Goal: Communication & Community: Answer question/provide support

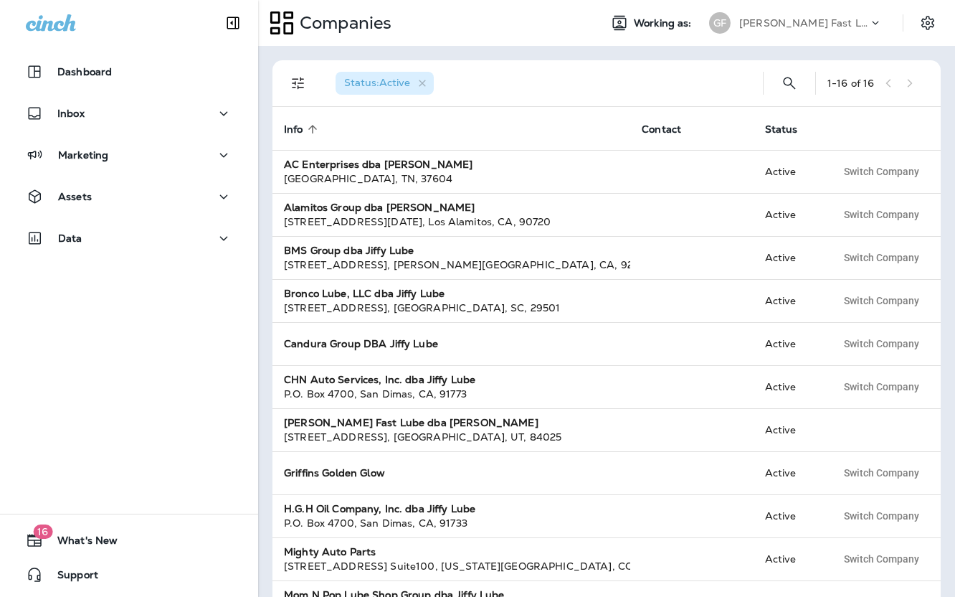
click at [804, 28] on p "[PERSON_NAME] Fast Lube dba [PERSON_NAME]" at bounding box center [803, 22] width 129 height 11
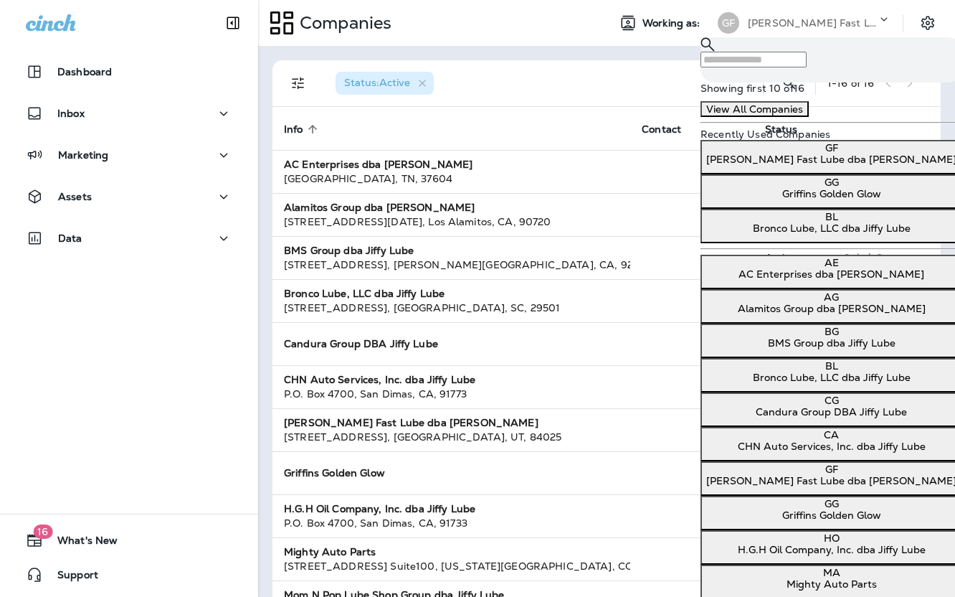
click at [793, 280] on p "AC Enterprises dba [PERSON_NAME]" at bounding box center [831, 273] width 250 height 11
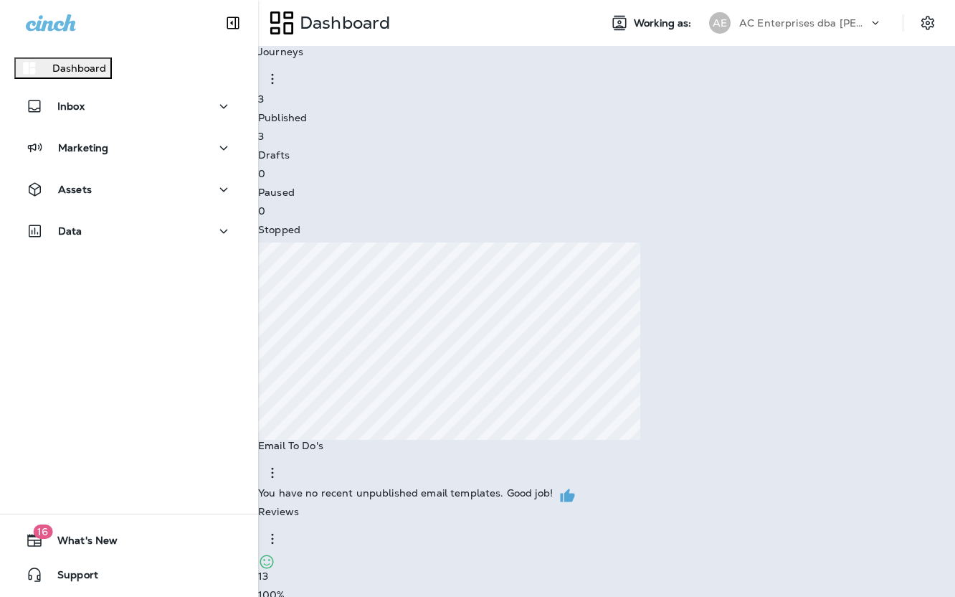
click at [88, 51] on p "Go to Companies" at bounding box center [47, 44] width 82 height 11
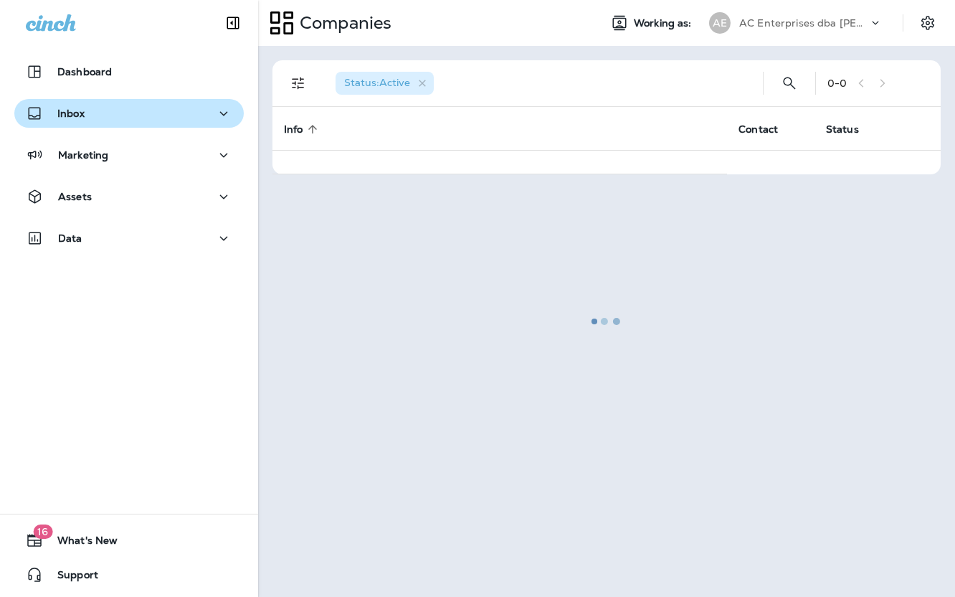
click at [129, 115] on div "Inbox" at bounding box center [129, 114] width 206 height 18
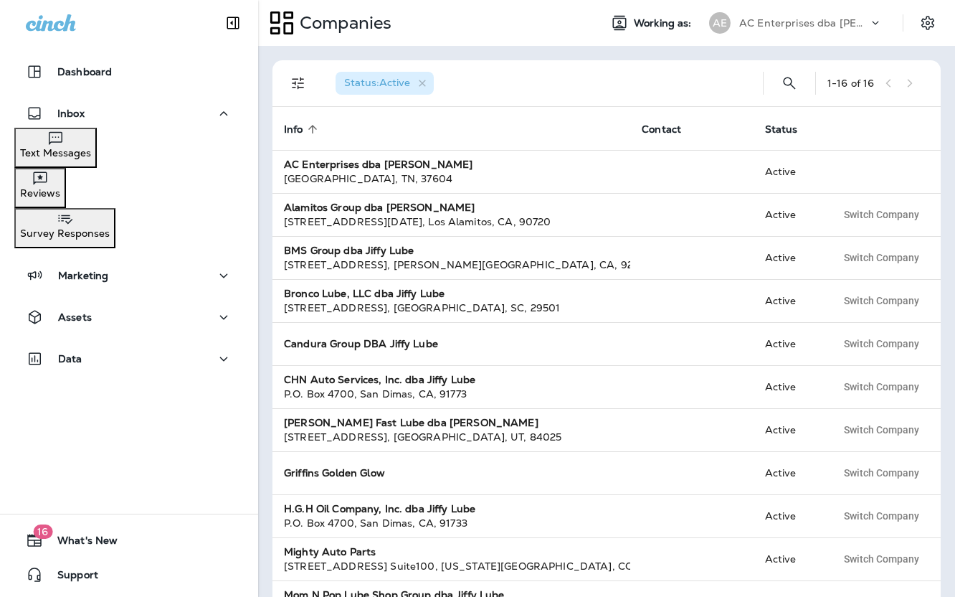
click at [60, 194] on div "Reviews" at bounding box center [40, 184] width 40 height 29
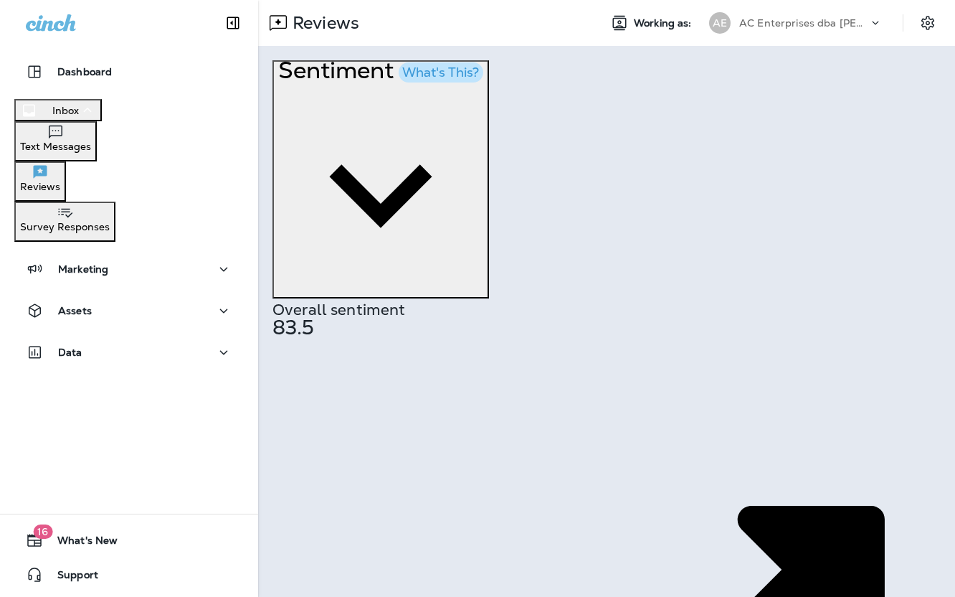
click at [814, 23] on p "AC Enterprises dba [PERSON_NAME]" at bounding box center [803, 22] width 129 height 11
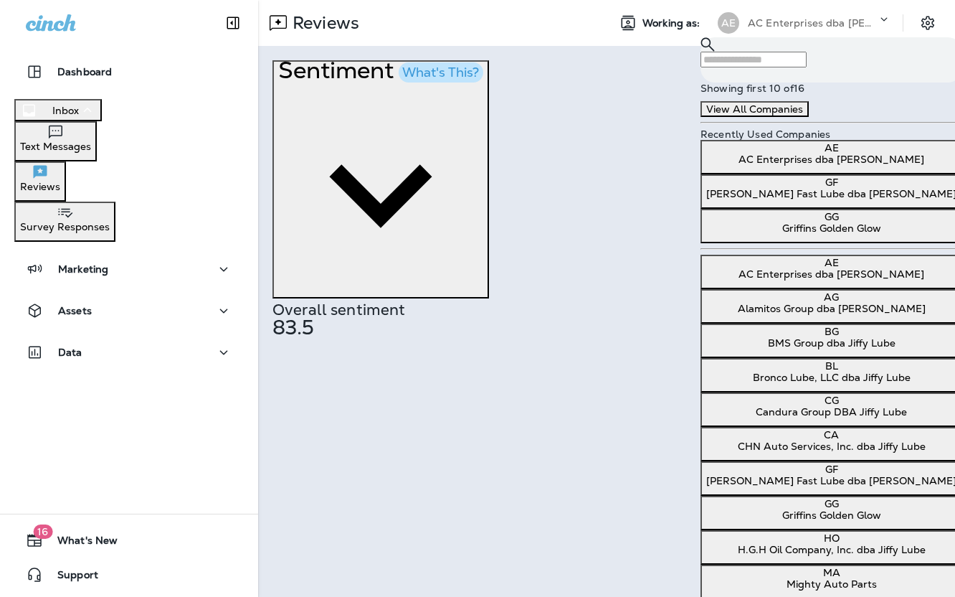
click at [825, 314] on p "Alamitos Group dba [PERSON_NAME]" at bounding box center [831, 308] width 250 height 11
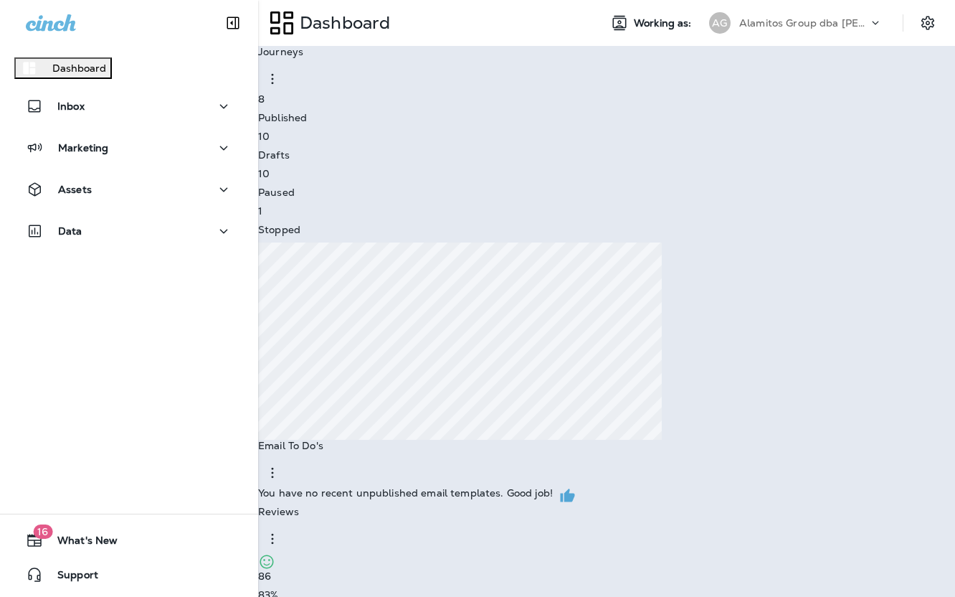
click at [75, 51] on p "Go to Reviews" at bounding box center [40, 44] width 69 height 11
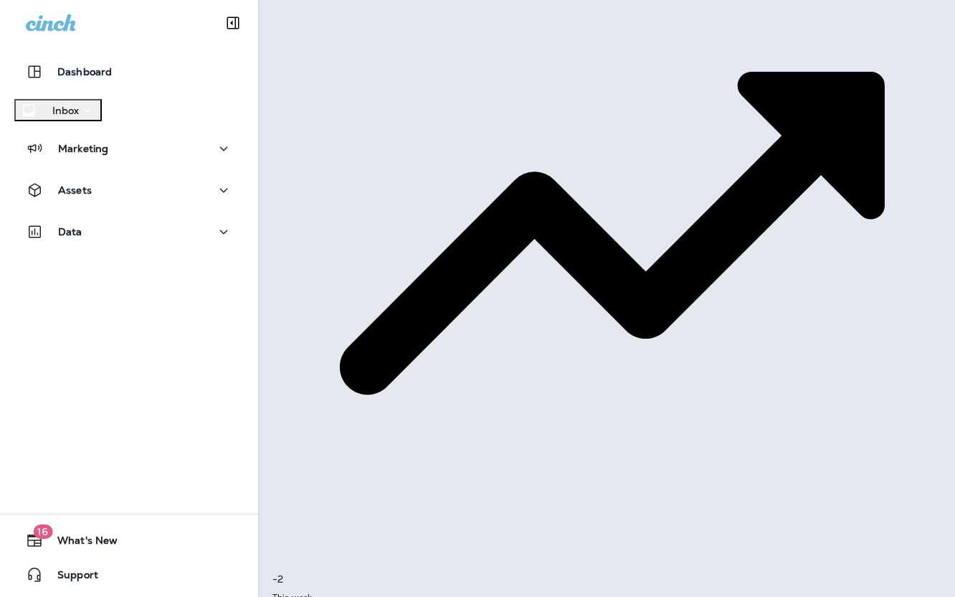
scroll to position [333, 0]
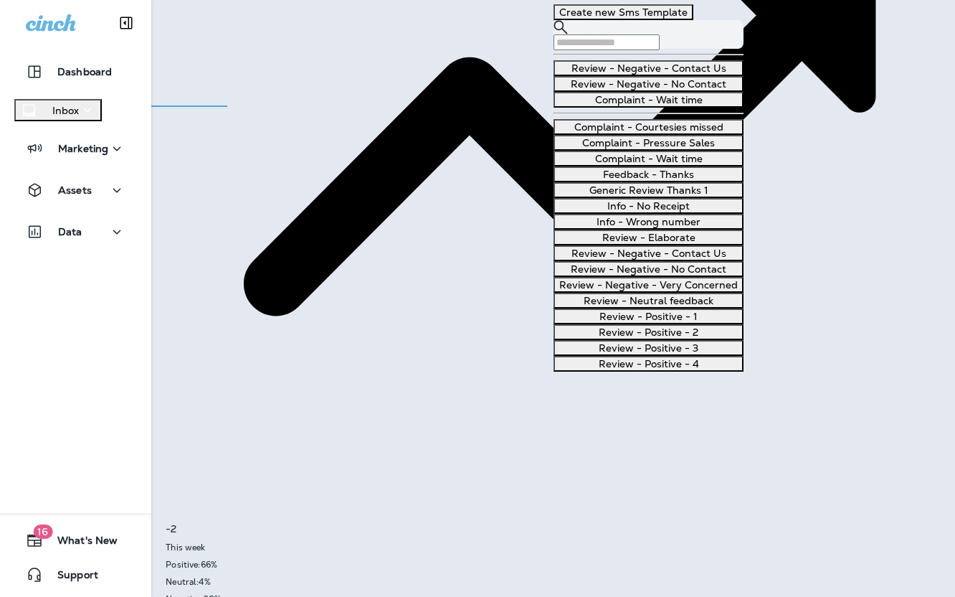
scroll to position [328, 0]
click at [685, 293] on button "Review - Negative - Very Concerned" at bounding box center [649, 285] width 190 height 16
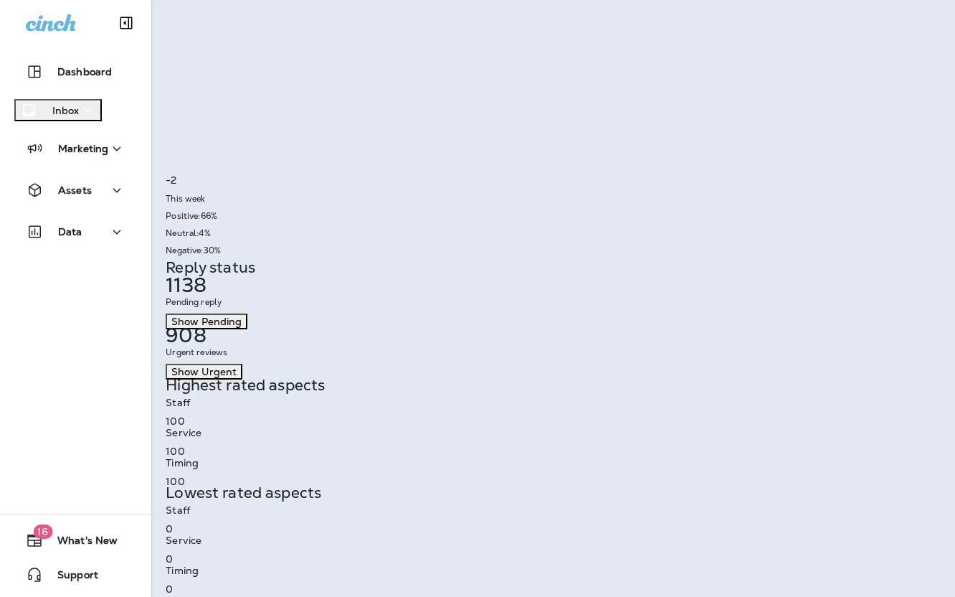
scroll to position [855, 0]
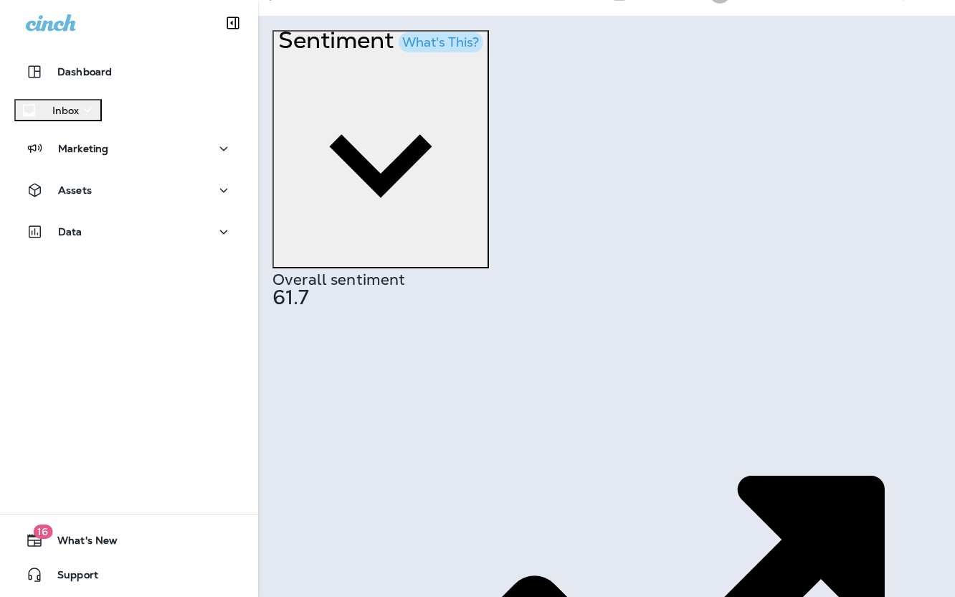
scroll to position [0, 0]
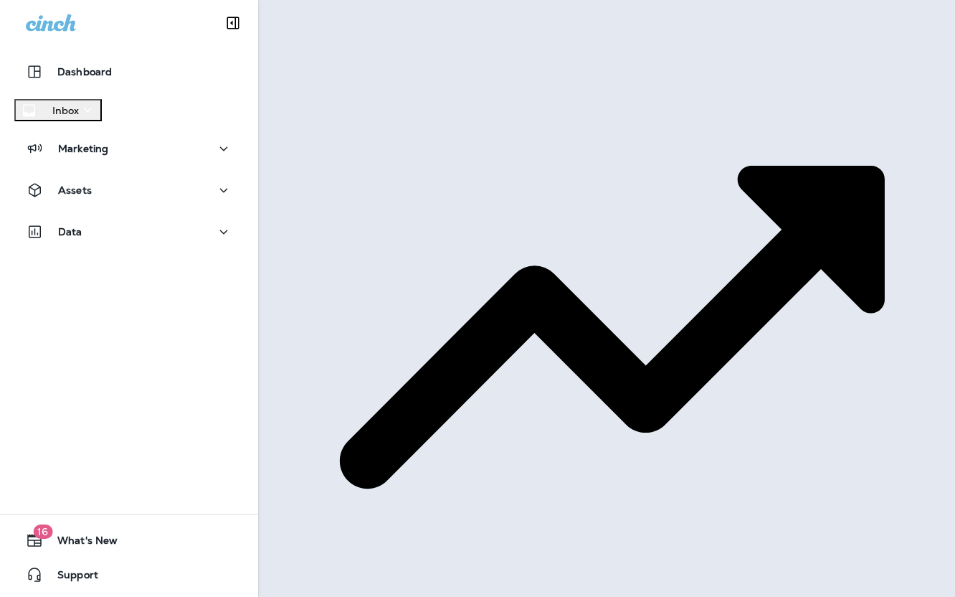
scroll to position [339, 0]
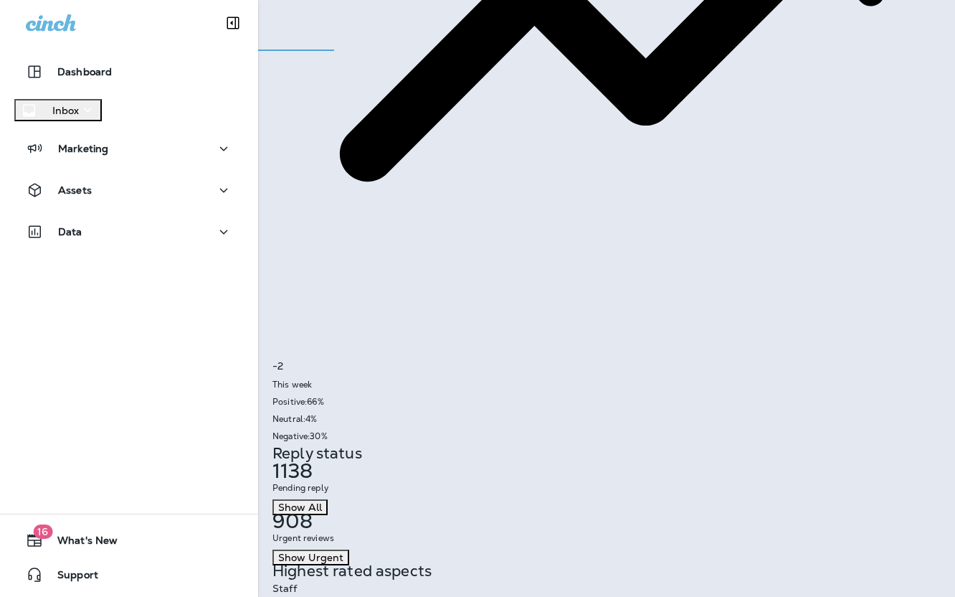
scroll to position [0, 1]
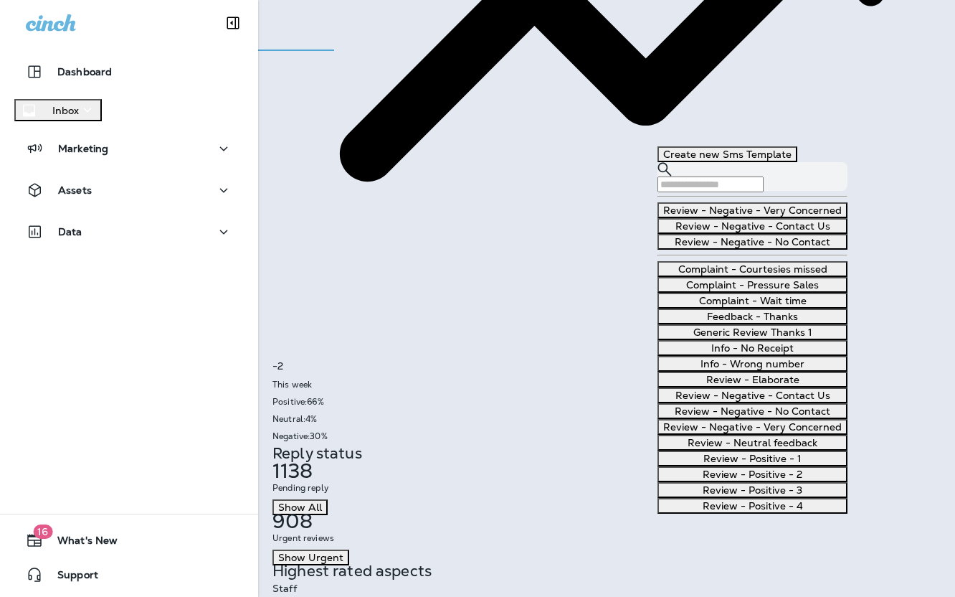
click at [782, 234] on button "Review - Negative - Contact Us" at bounding box center [752, 226] width 190 height 16
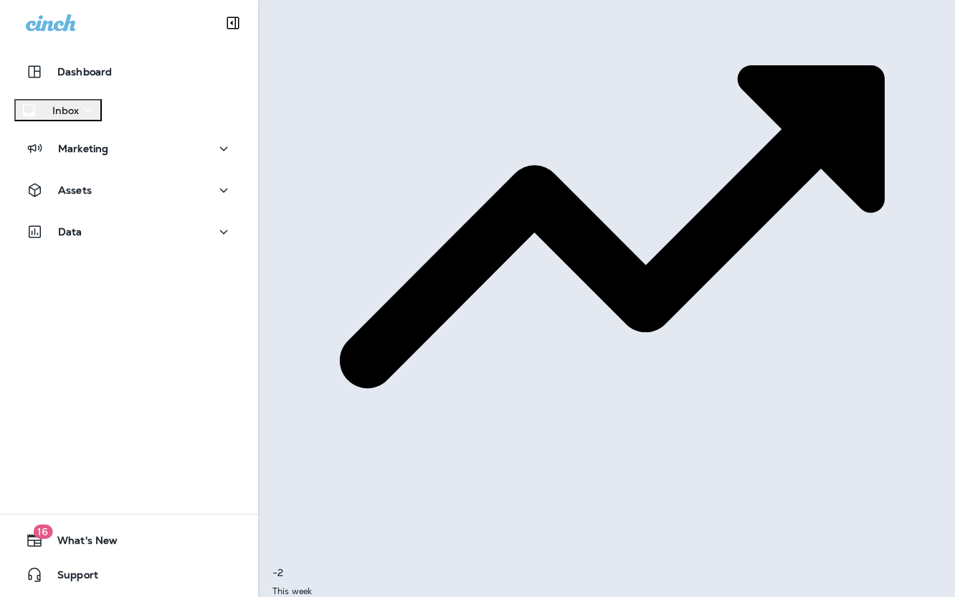
scroll to position [296, 0]
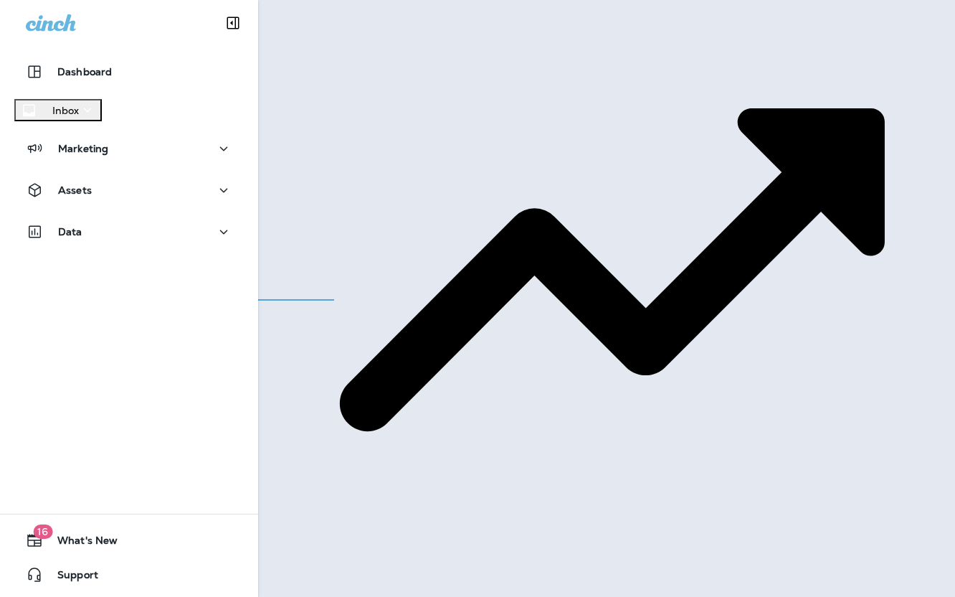
scroll to position [589, 0]
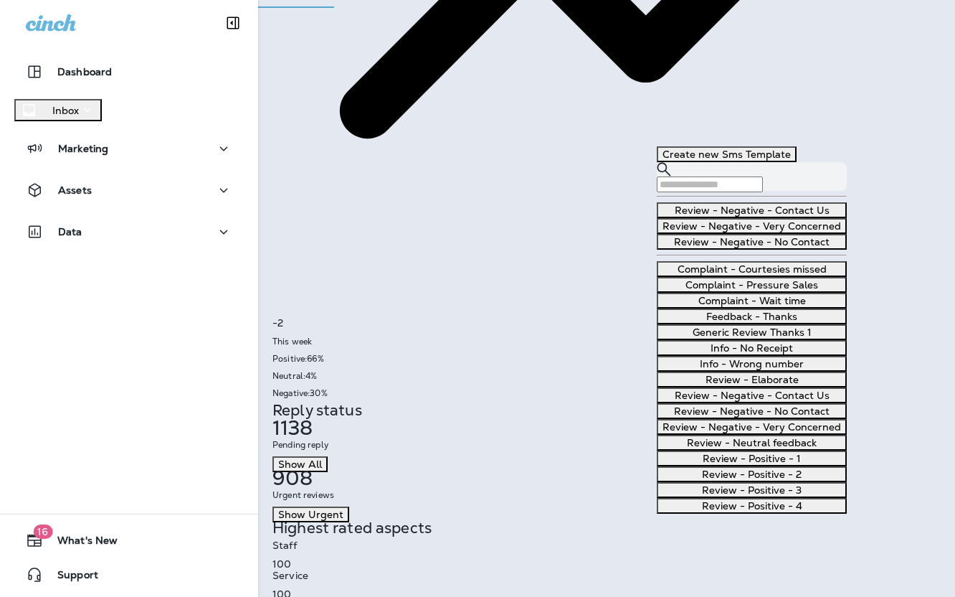
scroll to position [123, 0]
click at [783, 308] on button "Complaint - Wait time" at bounding box center [752, 301] width 190 height 16
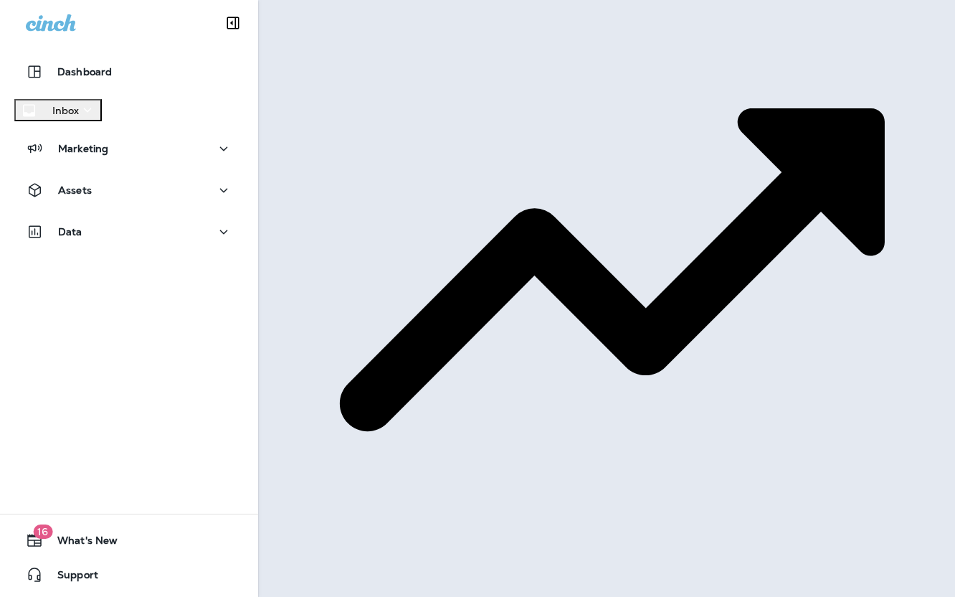
scroll to position [253, 0]
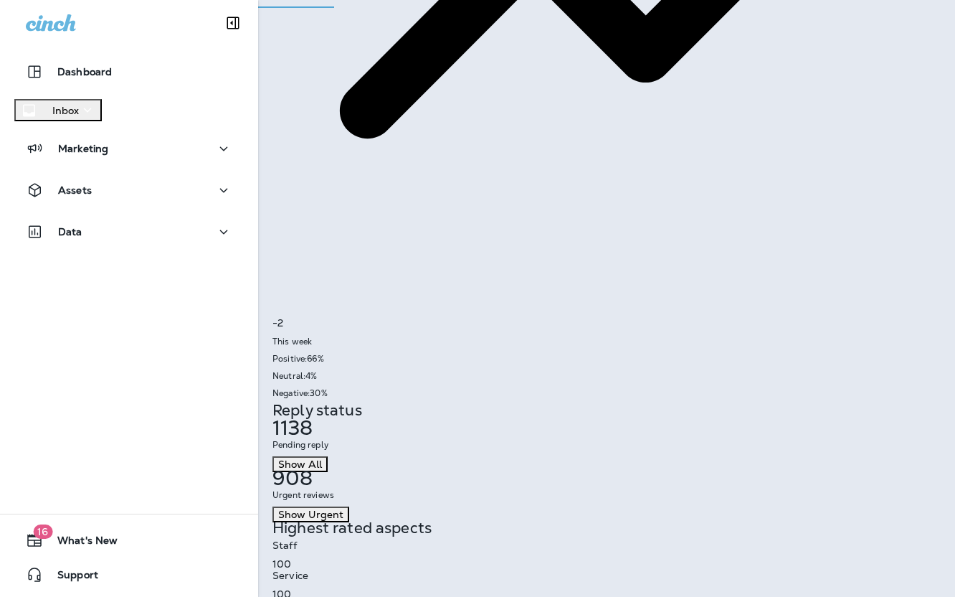
scroll to position [0, 1]
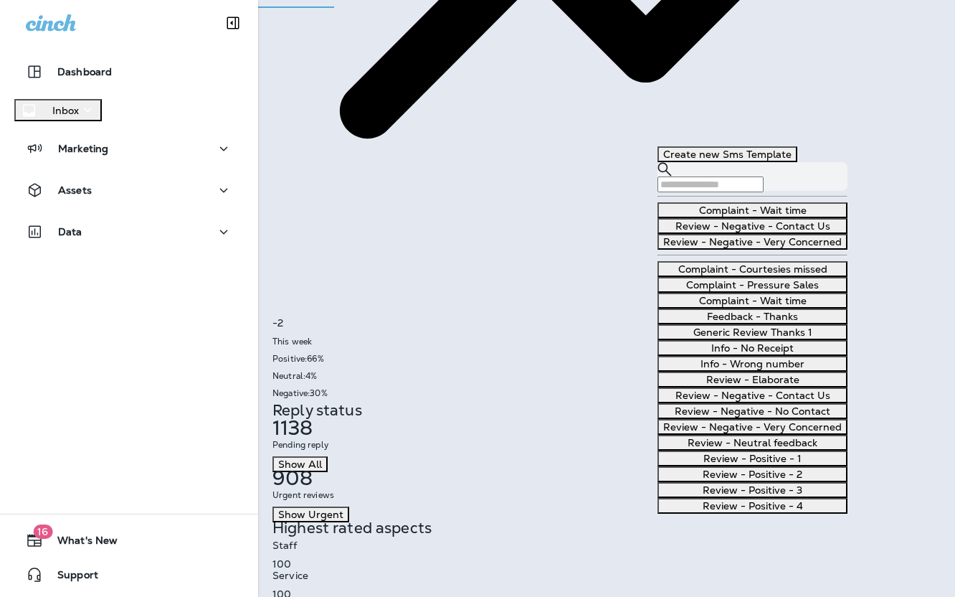
click at [812, 234] on button "Review - Negative - Contact Us" at bounding box center [752, 226] width 190 height 16
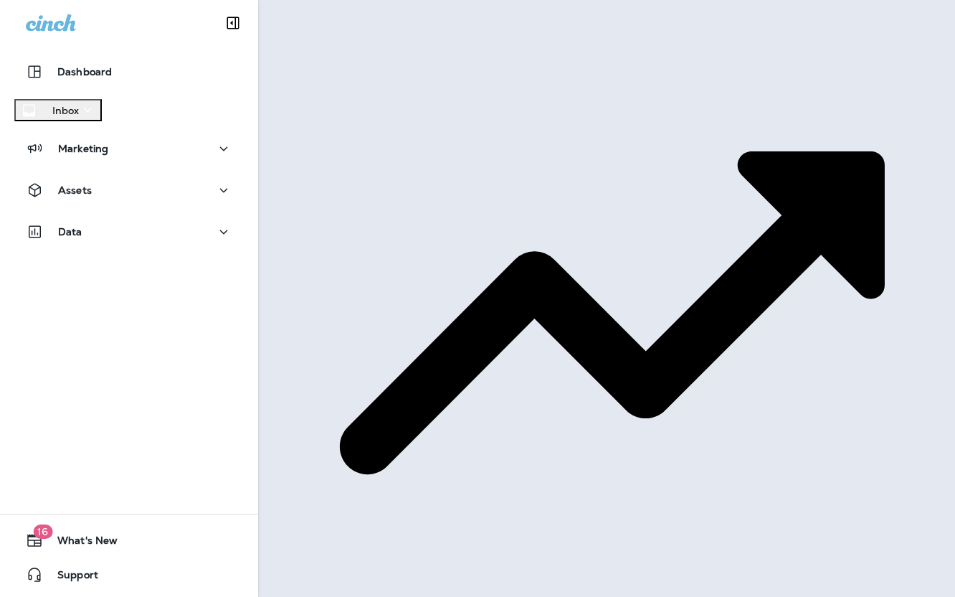
scroll to position [210, 0]
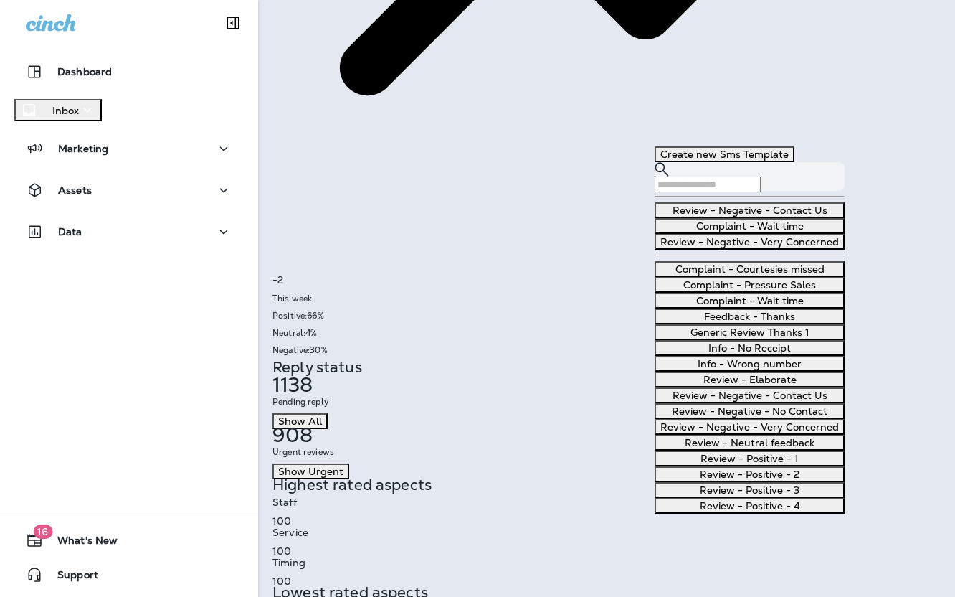
scroll to position [341, 0]
click at [777, 371] on button "Review - Elaborate" at bounding box center [750, 379] width 190 height 16
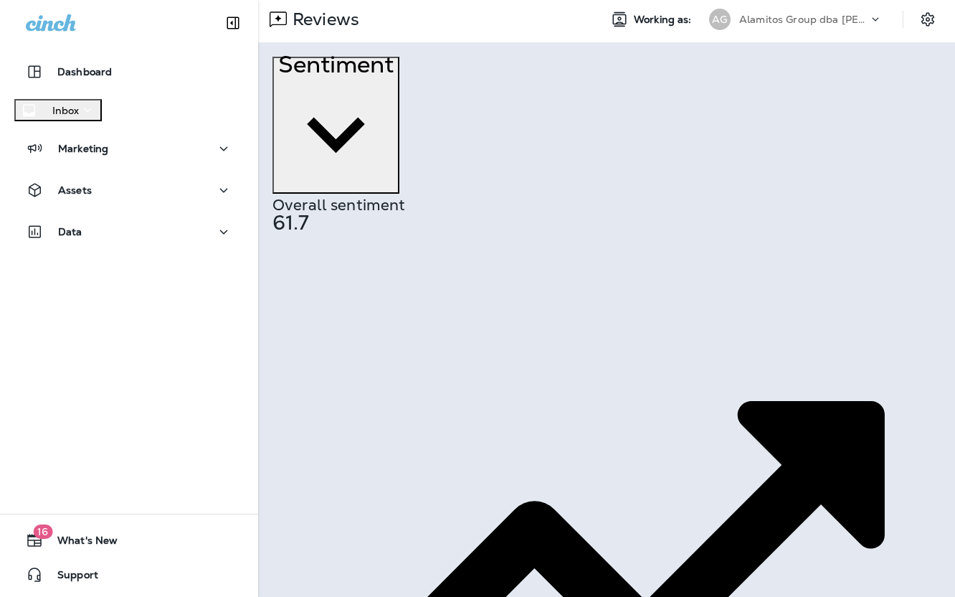
scroll to position [0, 0]
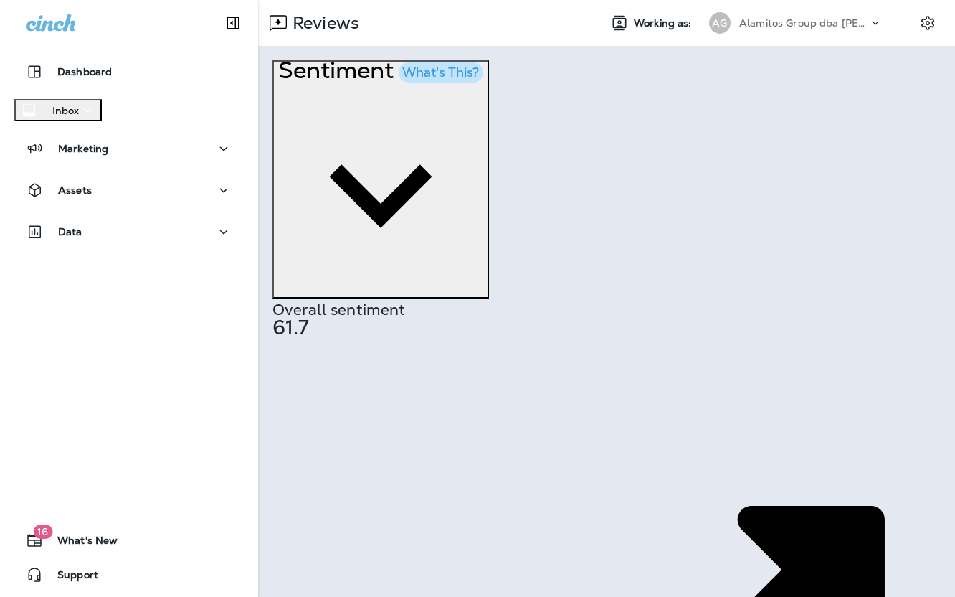
click at [771, 31] on div "Alamitos Group dba [PERSON_NAME]" at bounding box center [803, 23] width 129 height 22
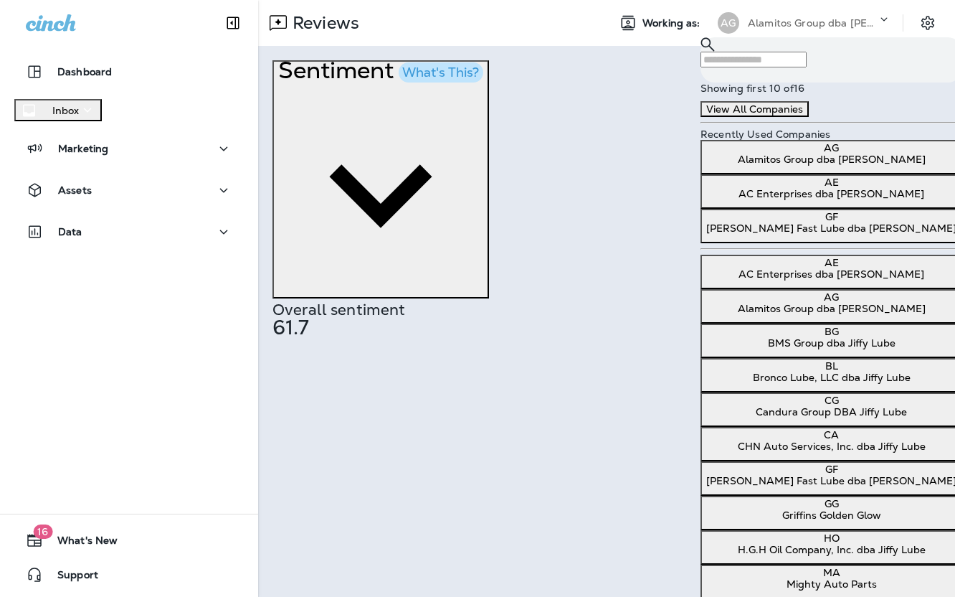
click at [828, 348] on p "BMS Group dba Jiffy Lube" at bounding box center [831, 342] width 250 height 11
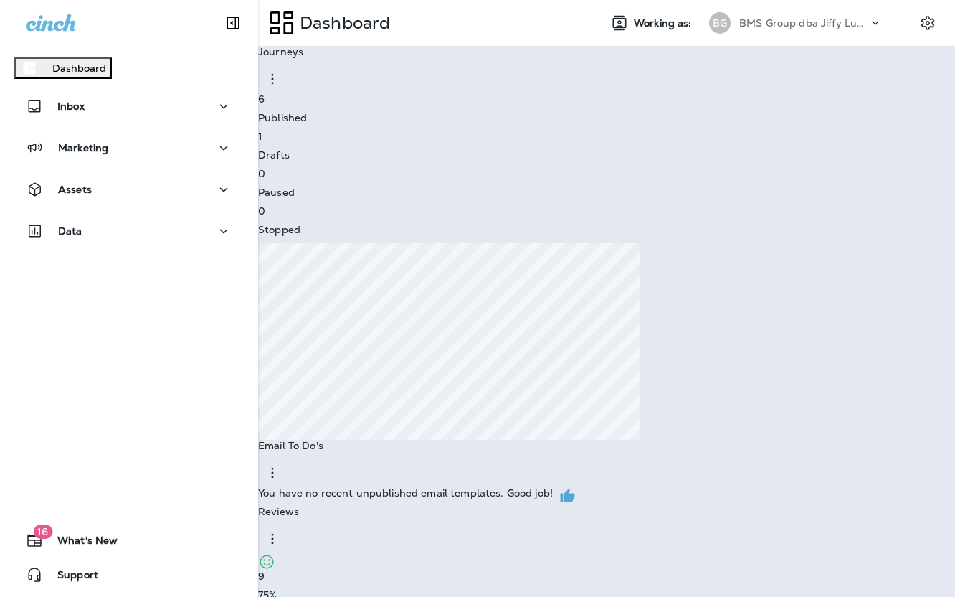
click at [75, 51] on p "Go to Reviews" at bounding box center [40, 44] width 69 height 11
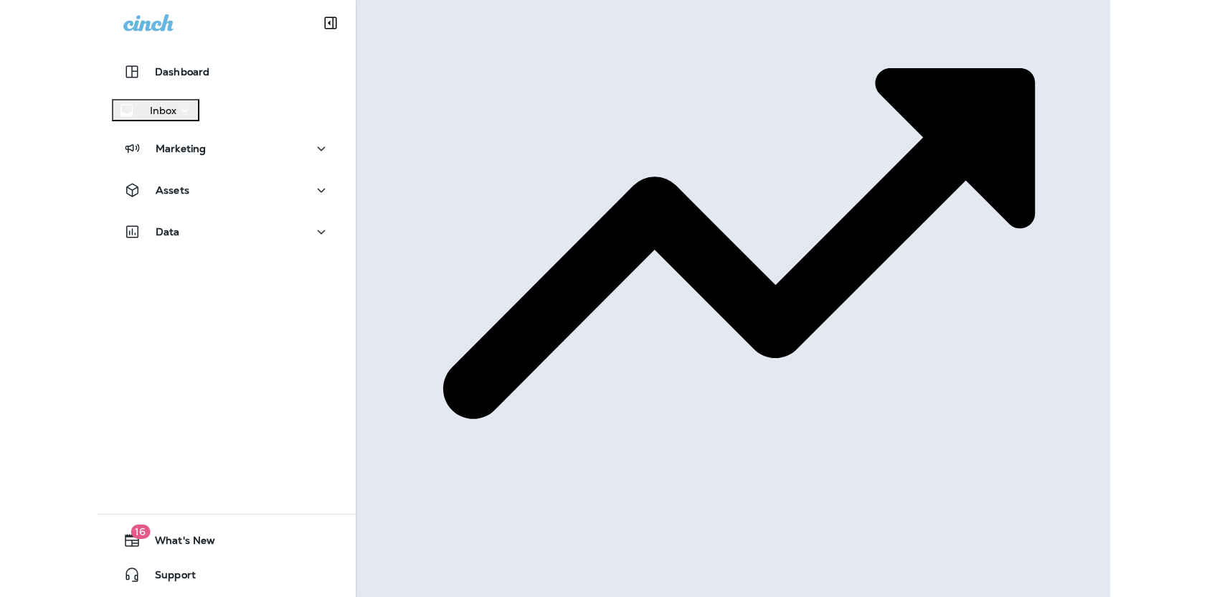
scroll to position [295, 0]
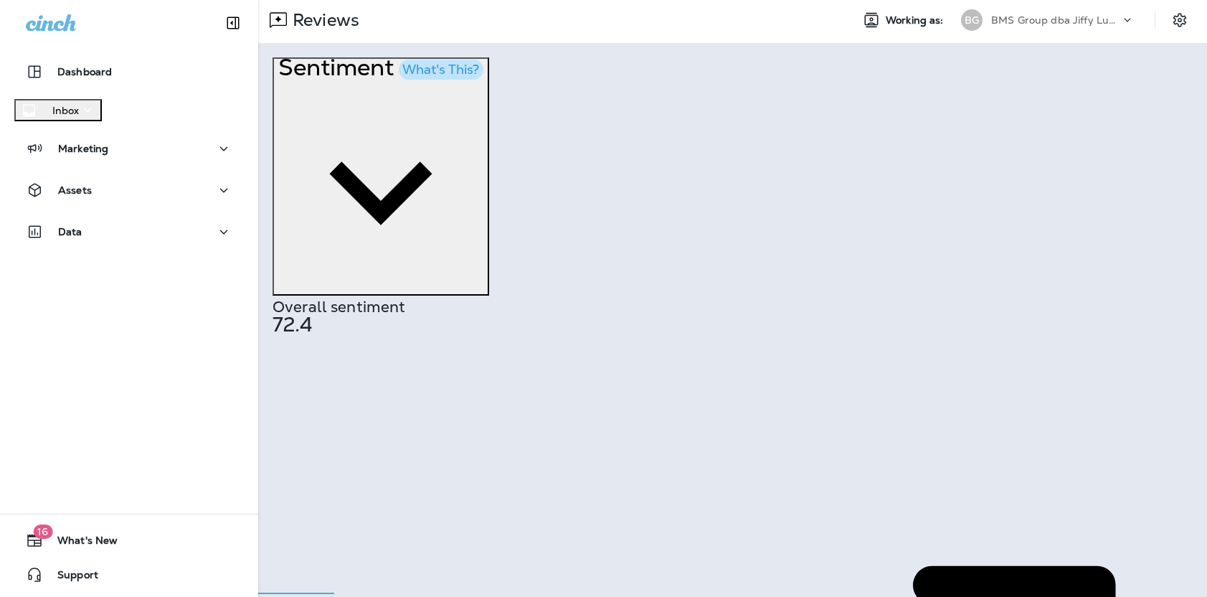
scroll to position [0, 0]
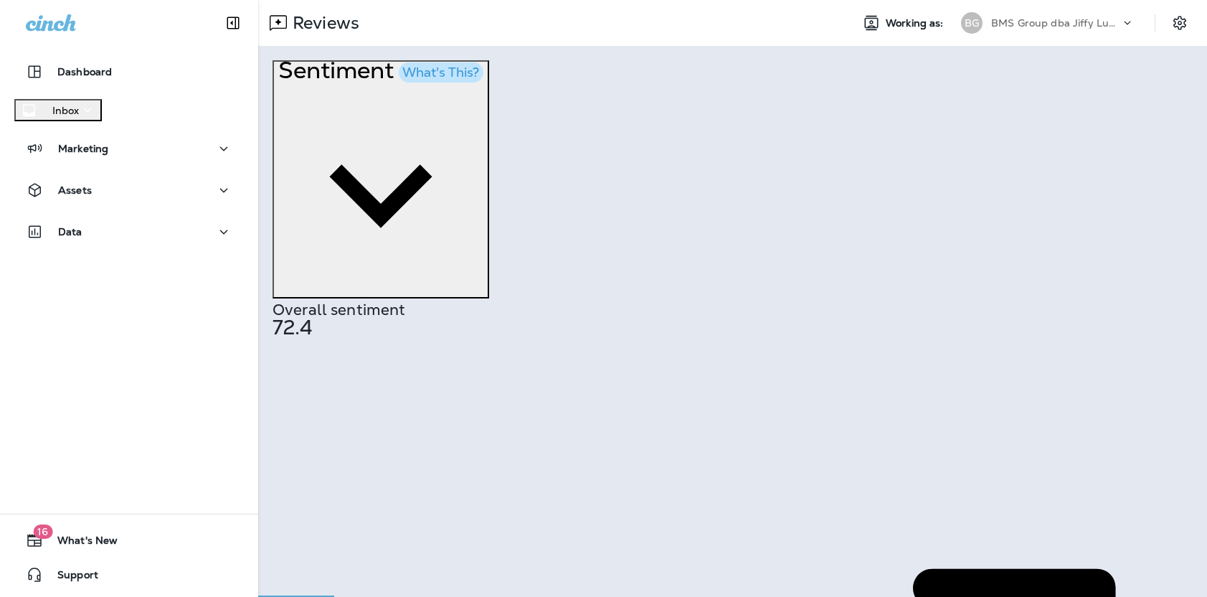
click at [954, 25] on p "BMS Group dba Jiffy Lube" at bounding box center [1055, 22] width 129 height 11
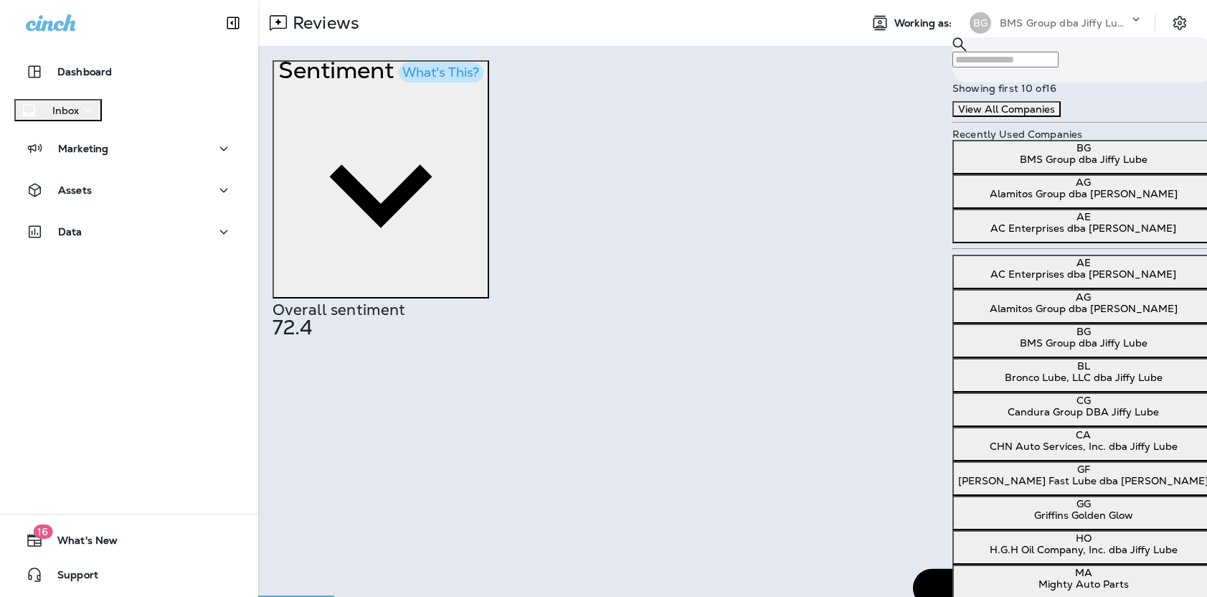
scroll to position [100, 0]
click at [954, 406] on p "Candura Group DBA Jiffy Lube" at bounding box center [1083, 411] width 250 height 11
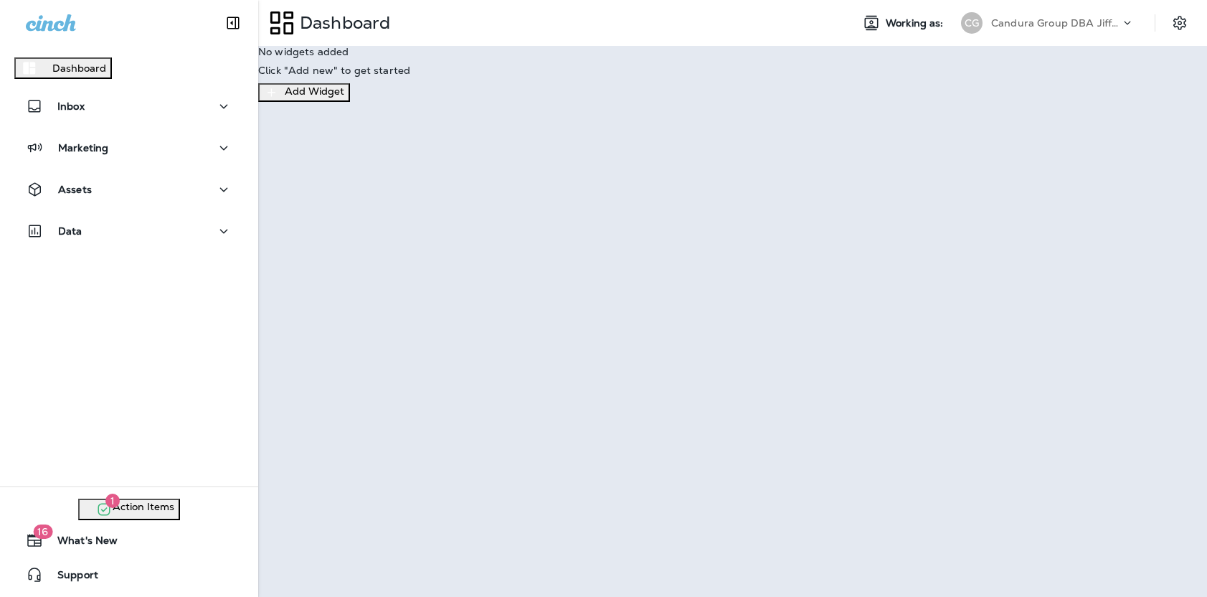
click at [75, 51] on p "Go to Reviews" at bounding box center [40, 44] width 69 height 11
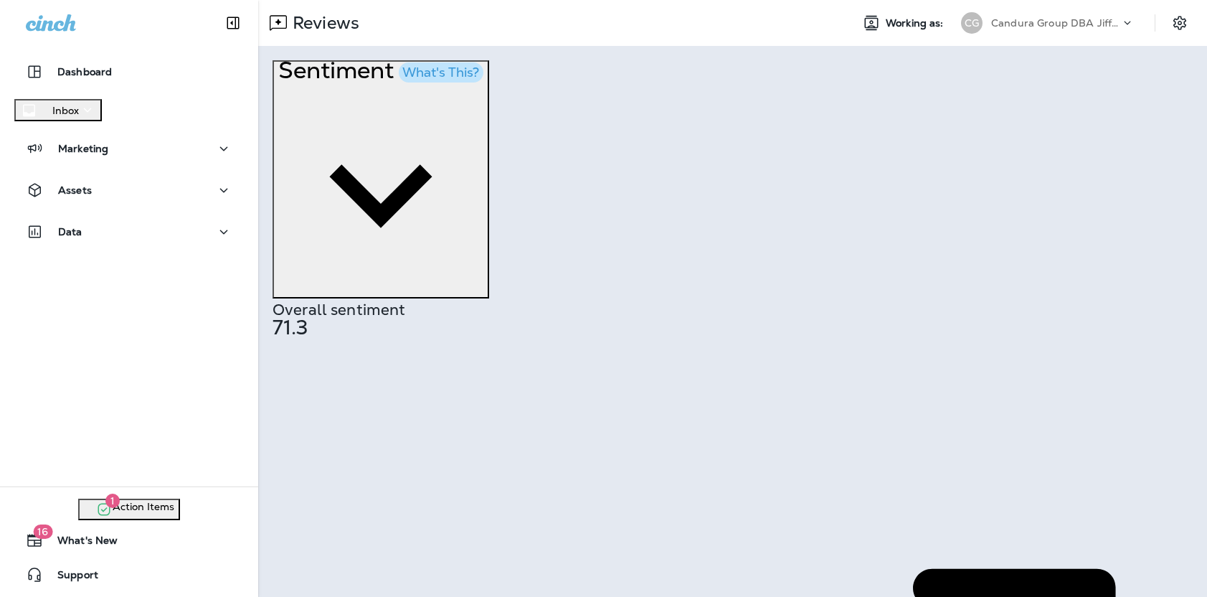
click at [954, 26] on p "Candura Group DBA Jiffy Lube" at bounding box center [1055, 22] width 129 height 11
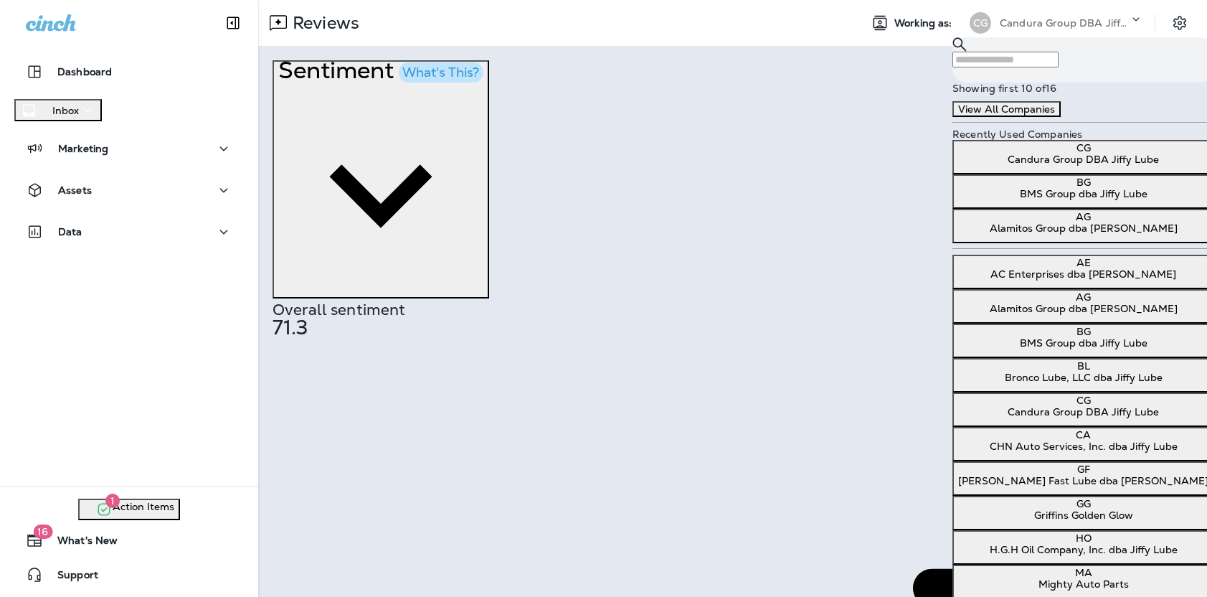
scroll to position [111, 0]
click at [954, 440] on p "CHN Auto Services, Inc. dba Jiffy Lube" at bounding box center [1083, 445] width 250 height 11
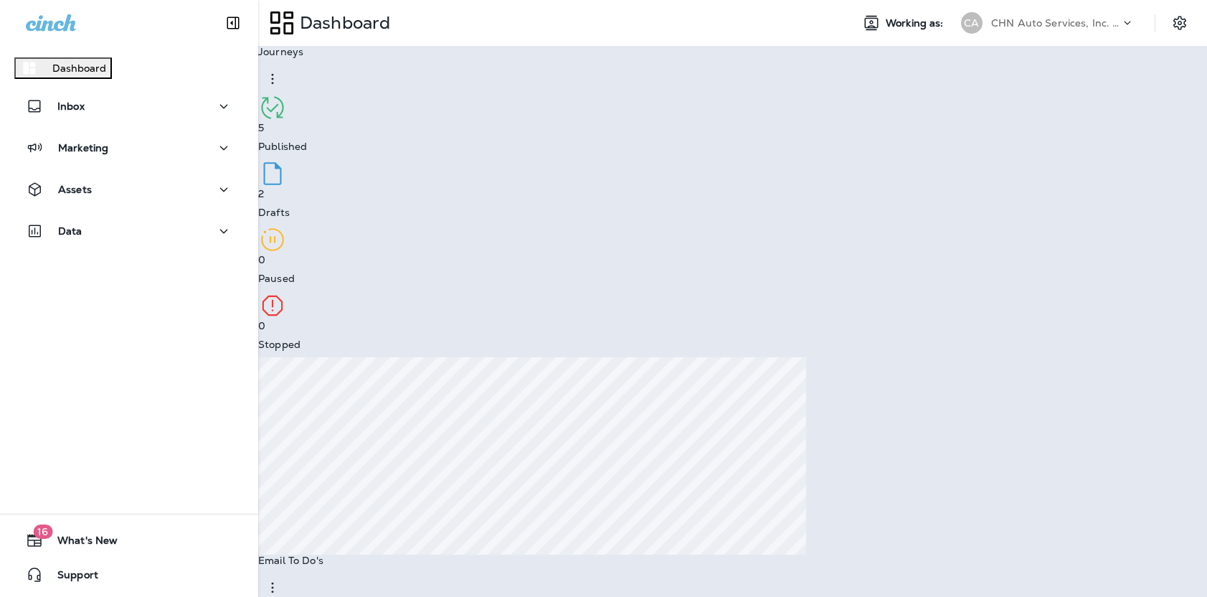
click at [80, 60] on button "Go to Reviews" at bounding box center [40, 48] width 80 height 23
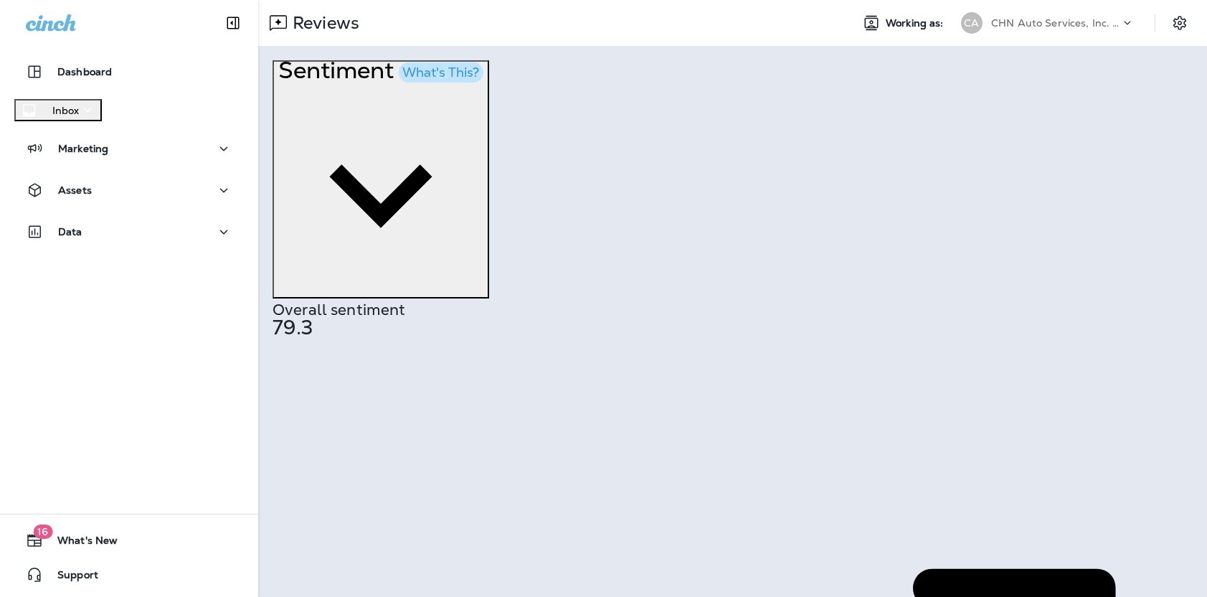
click at [954, 28] on p "CHN Auto Services, Inc. dba Jiffy Lube" at bounding box center [1055, 22] width 129 height 11
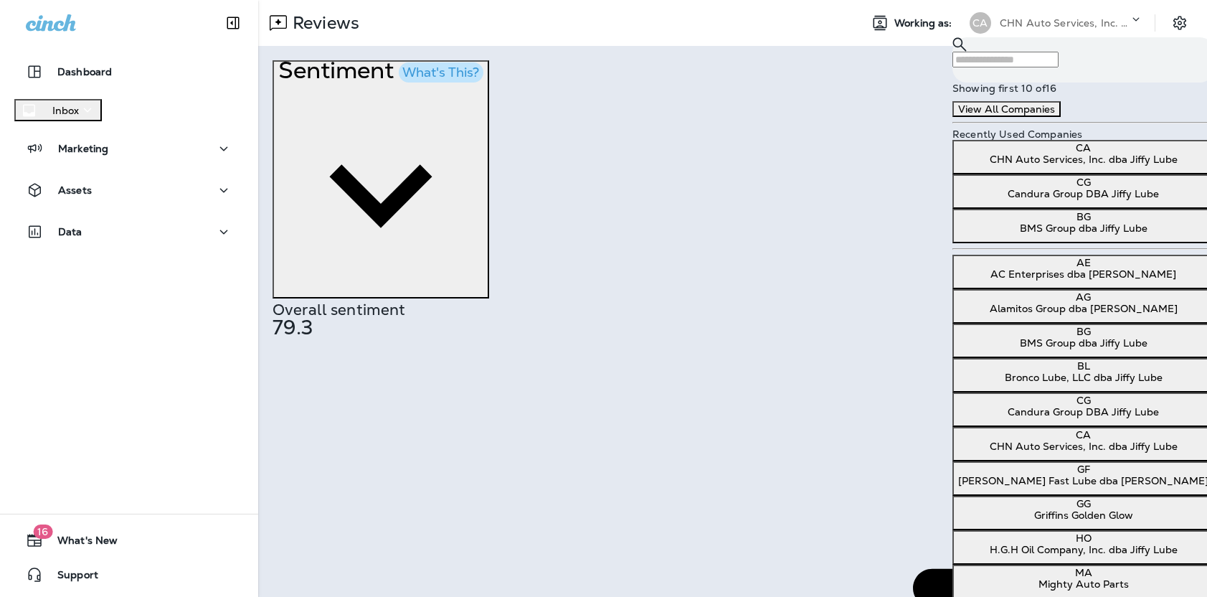
scroll to position [164, 0]
click at [954, 543] on p "H.G.H Oil Company, Inc. dba Jiffy Lube" at bounding box center [1083, 548] width 250 height 11
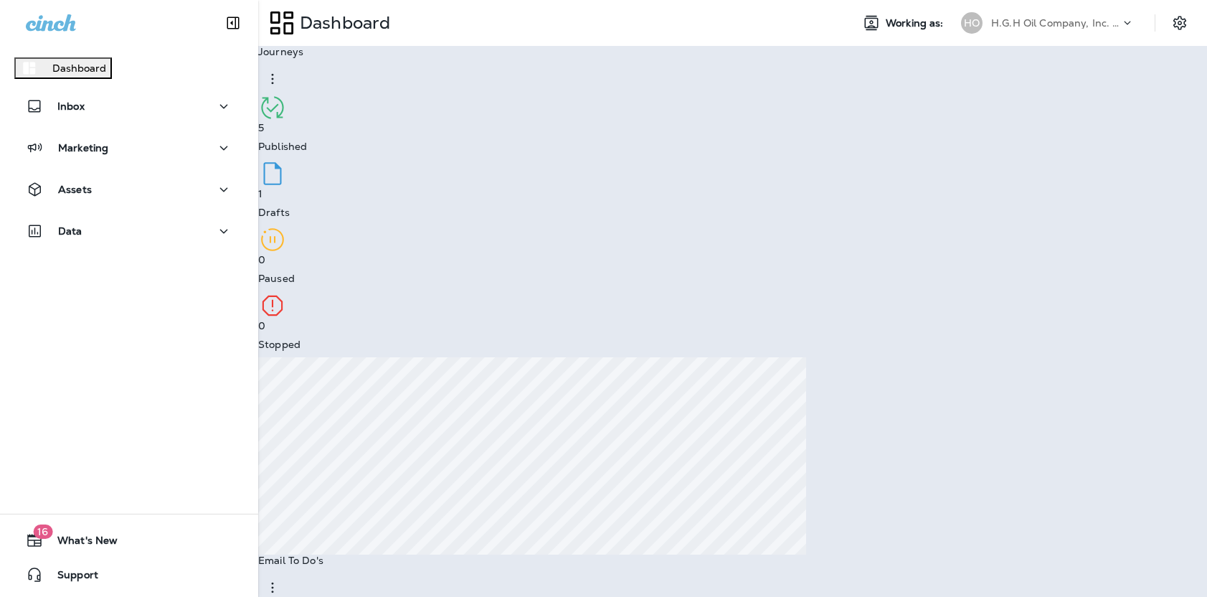
click at [75, 51] on p "Go to Reviews" at bounding box center [40, 44] width 69 height 11
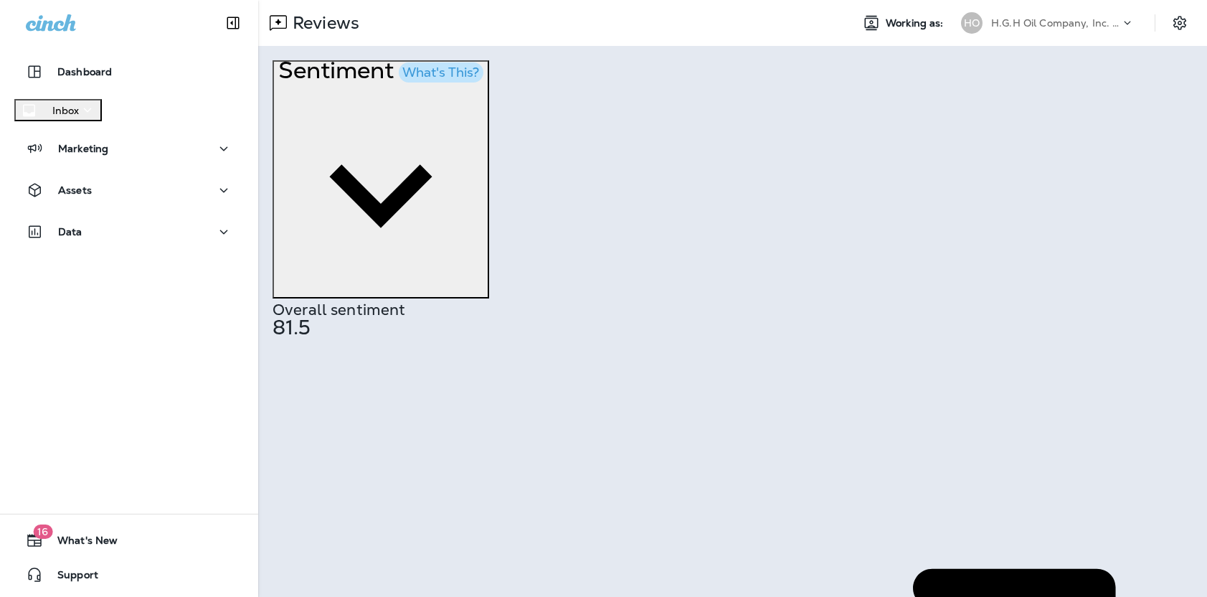
click at [954, 17] on p "H.G.H Oil Company, Inc. dba Jiffy Lube" at bounding box center [1055, 22] width 129 height 11
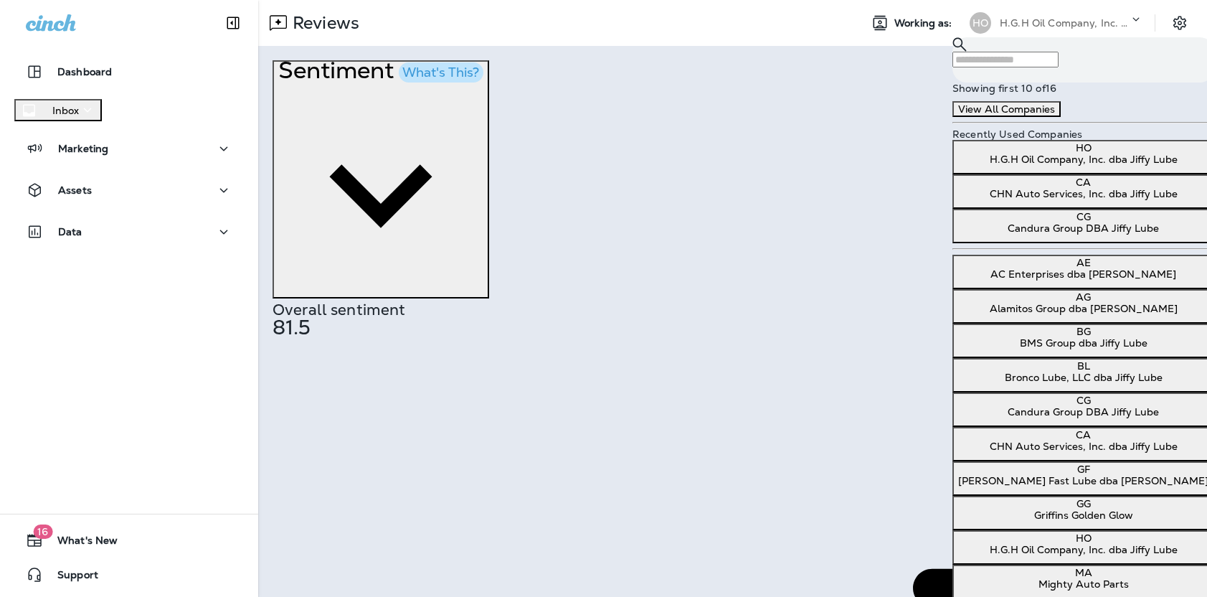
scroll to position [252, 0]
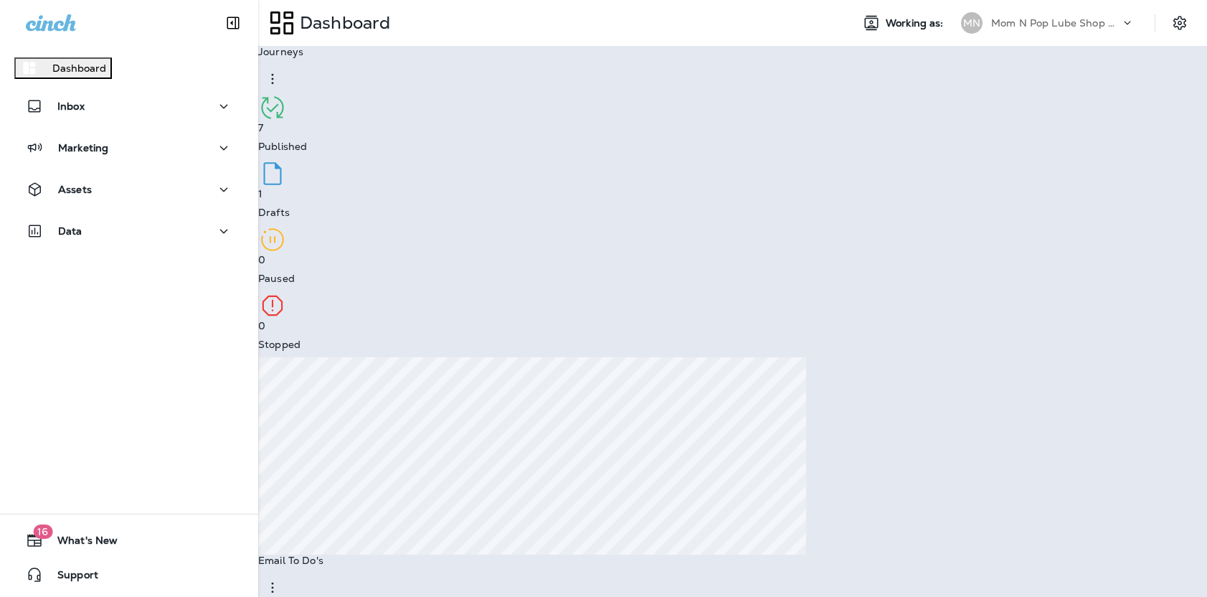
click at [75, 51] on p "Go to Reviews" at bounding box center [40, 44] width 69 height 11
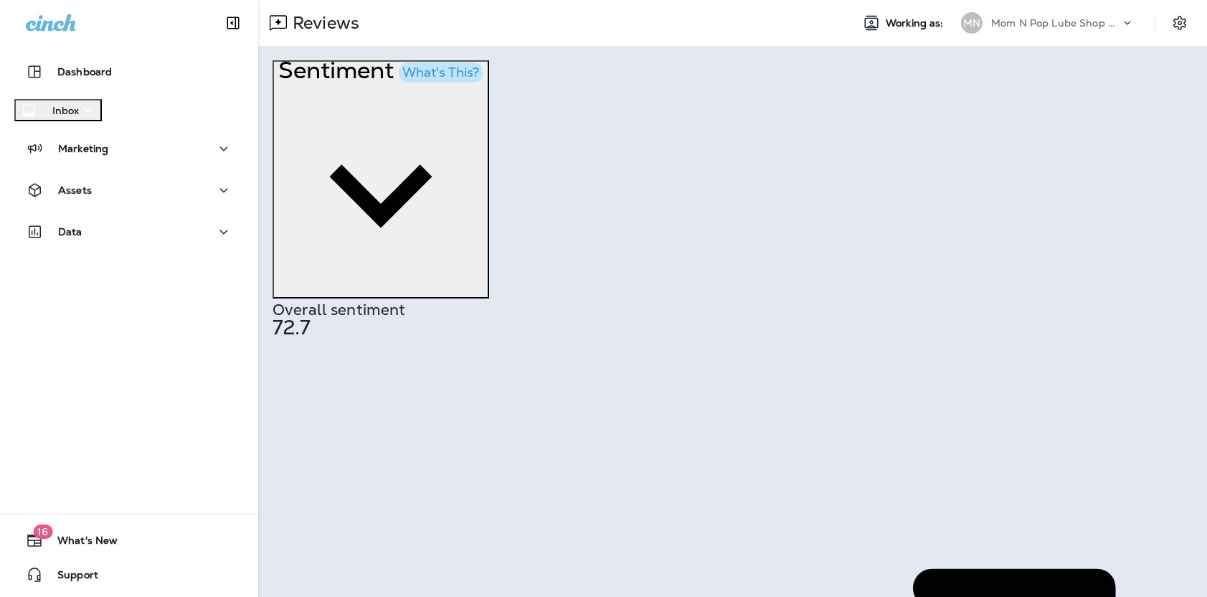
click at [954, 26] on p "Mom N Pop Lube Shop Group dba Jiffy Lube" at bounding box center [1055, 22] width 129 height 11
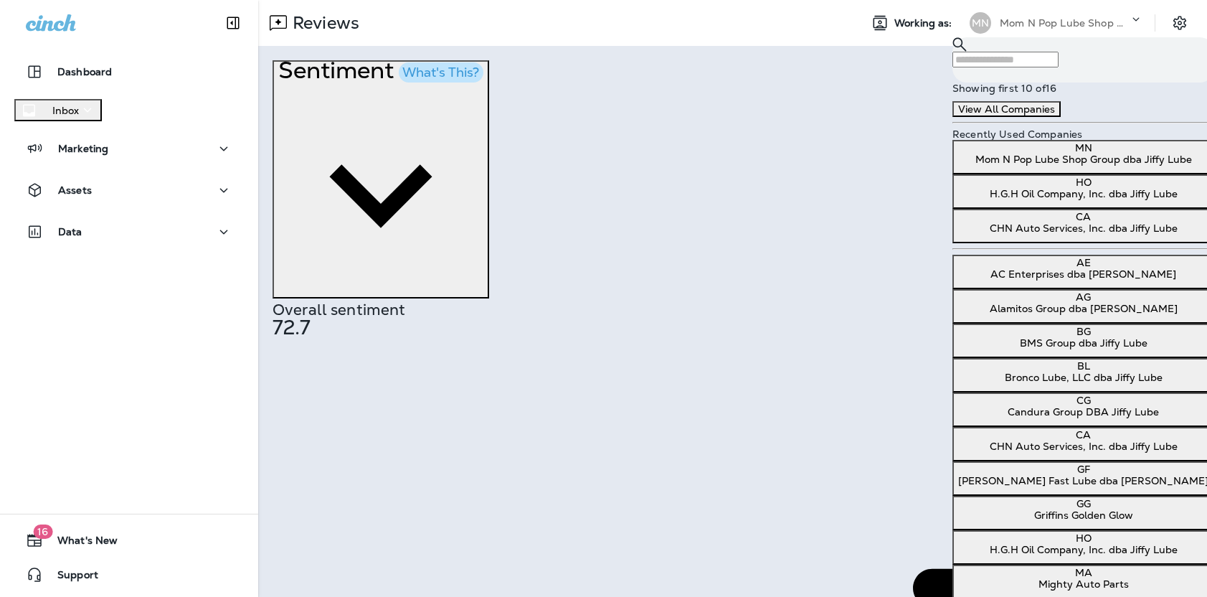
scroll to position [296, 0]
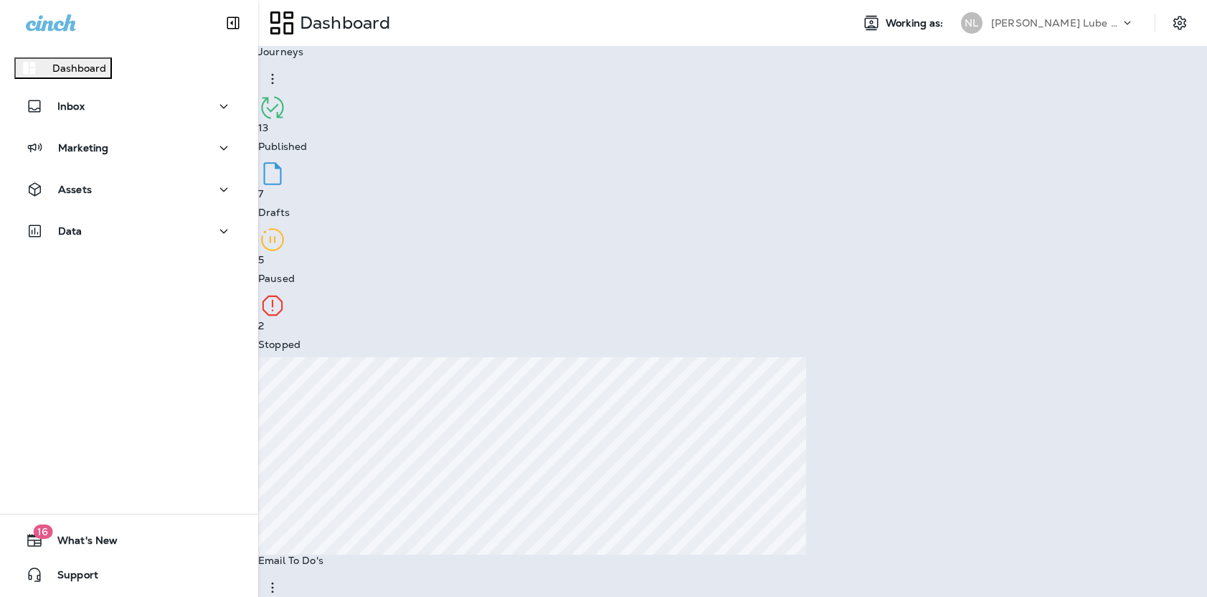
click at [75, 51] on p "Go to Reviews" at bounding box center [40, 44] width 69 height 11
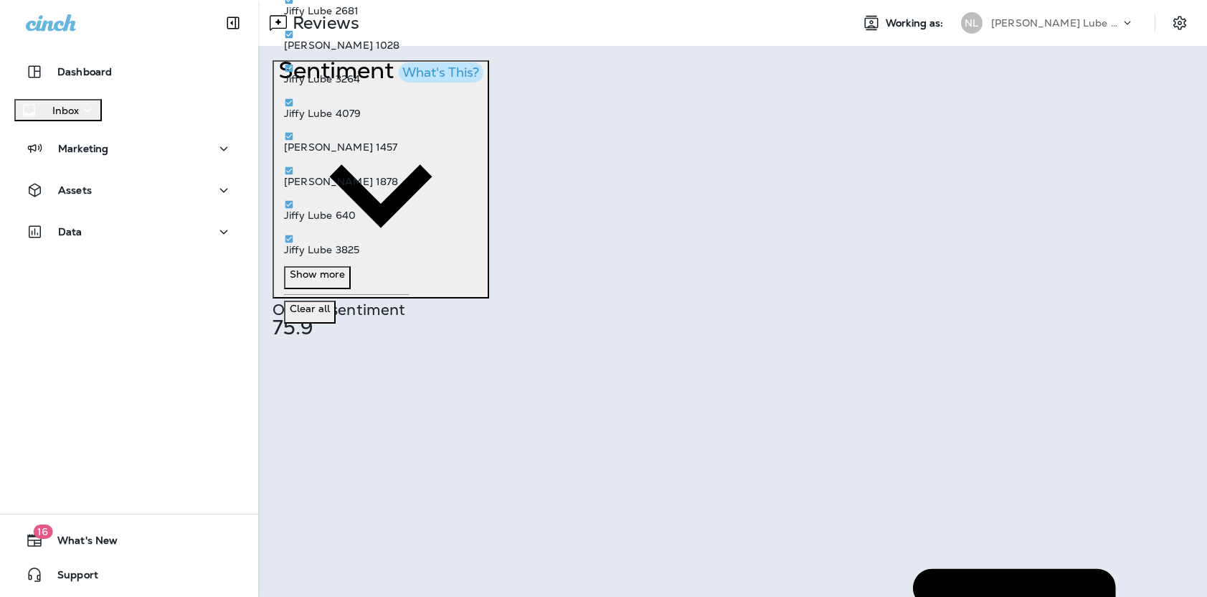
drag, startPoint x: 1048, startPoint y: 300, endPoint x: 1032, endPoint y: 299, distance: 15.8
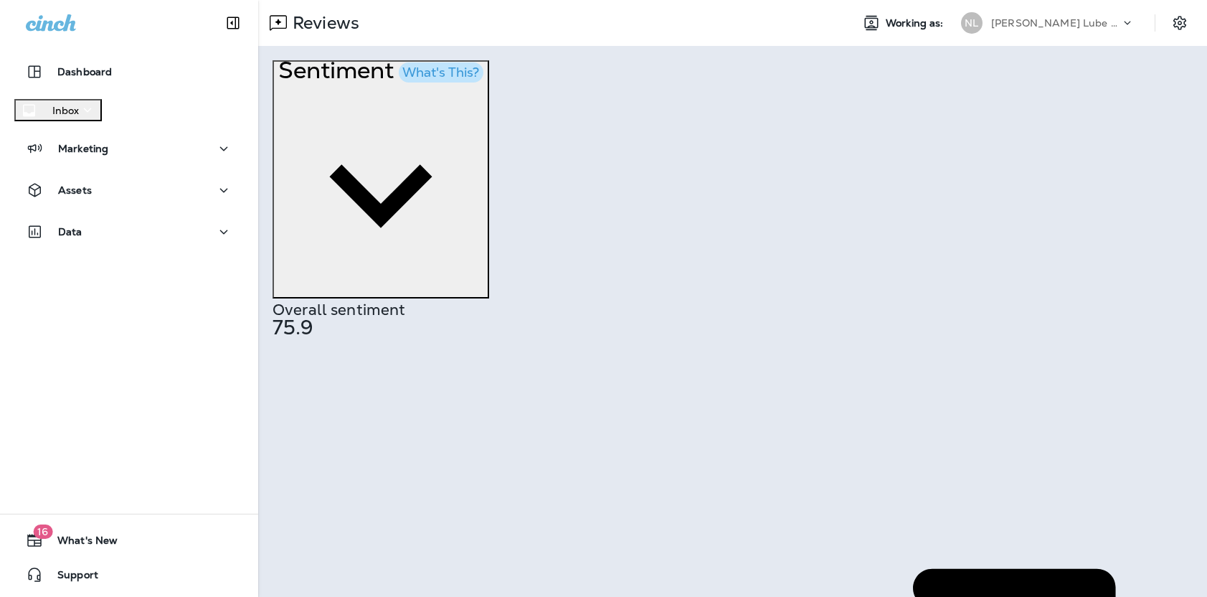
click at [954, 29] on div "[PERSON_NAME] Lube Centers, Inc" at bounding box center [1055, 23] width 129 height 22
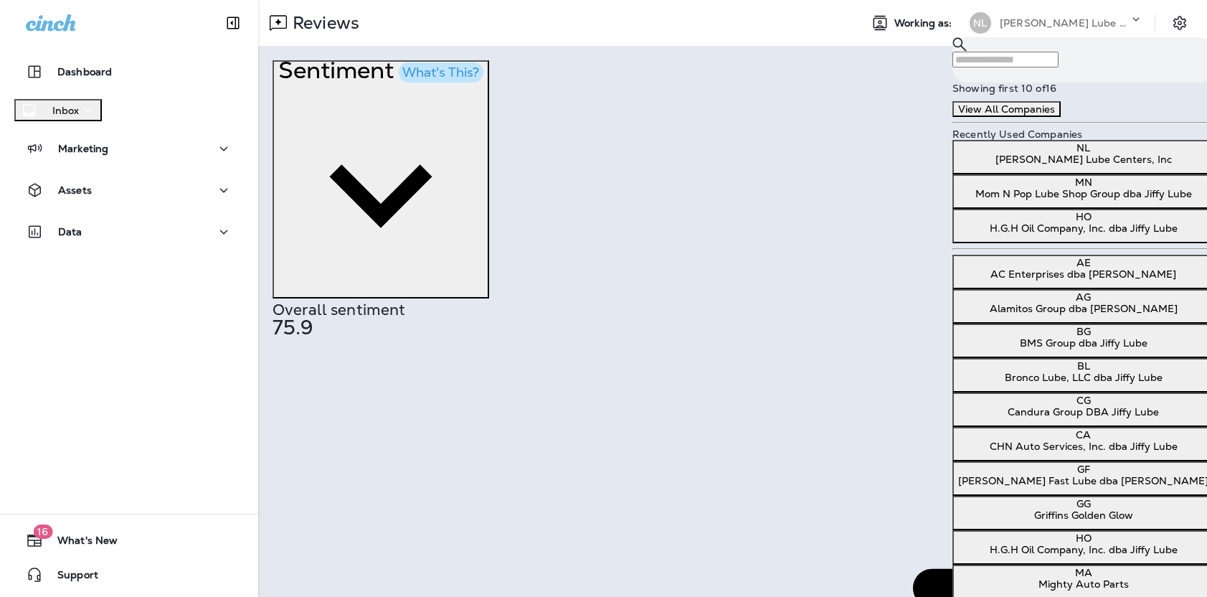
scroll to position [358, 0]
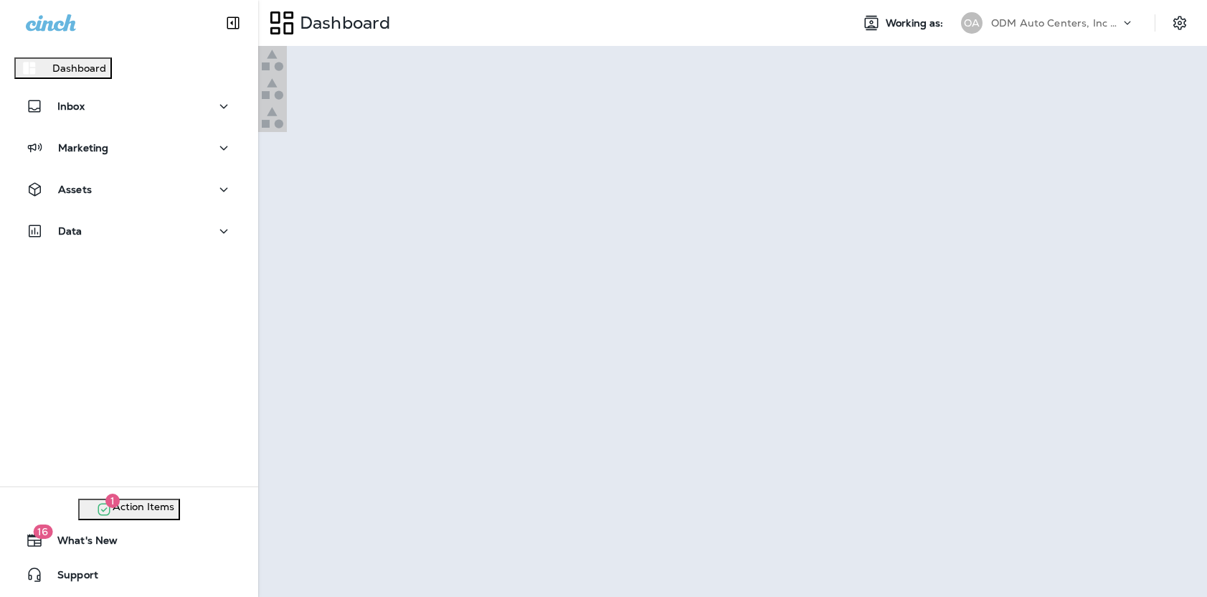
click at [75, 51] on p "Go to Reviews" at bounding box center [40, 44] width 69 height 11
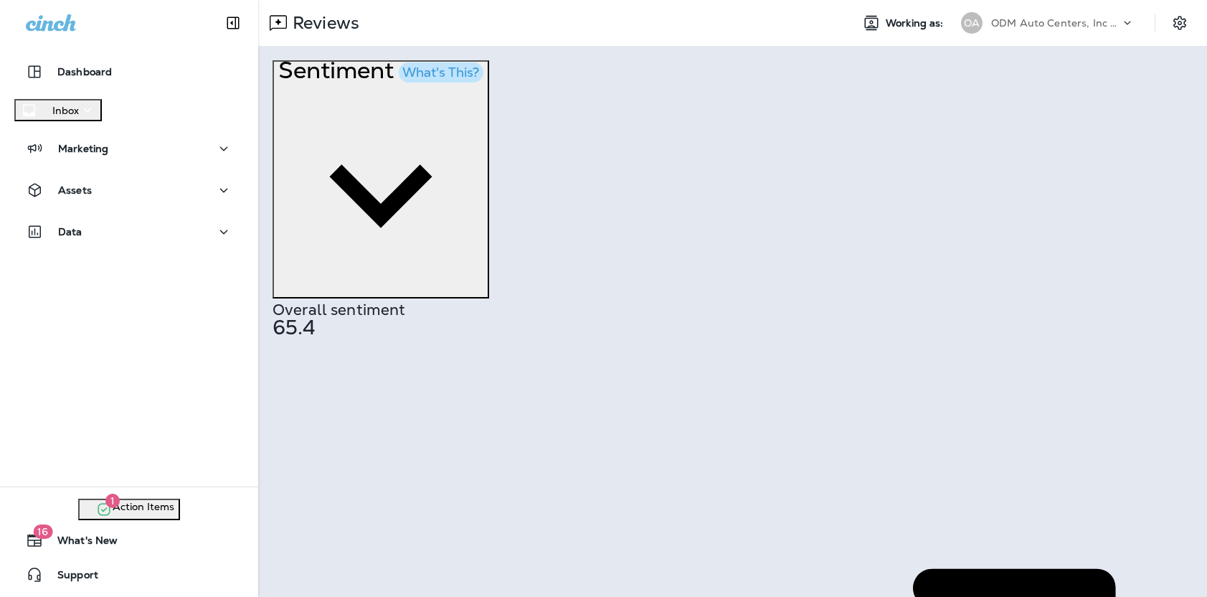
click at [954, 27] on p "ODM Auto Centers, Inc DBA Jiffy Lube" at bounding box center [1055, 22] width 129 height 11
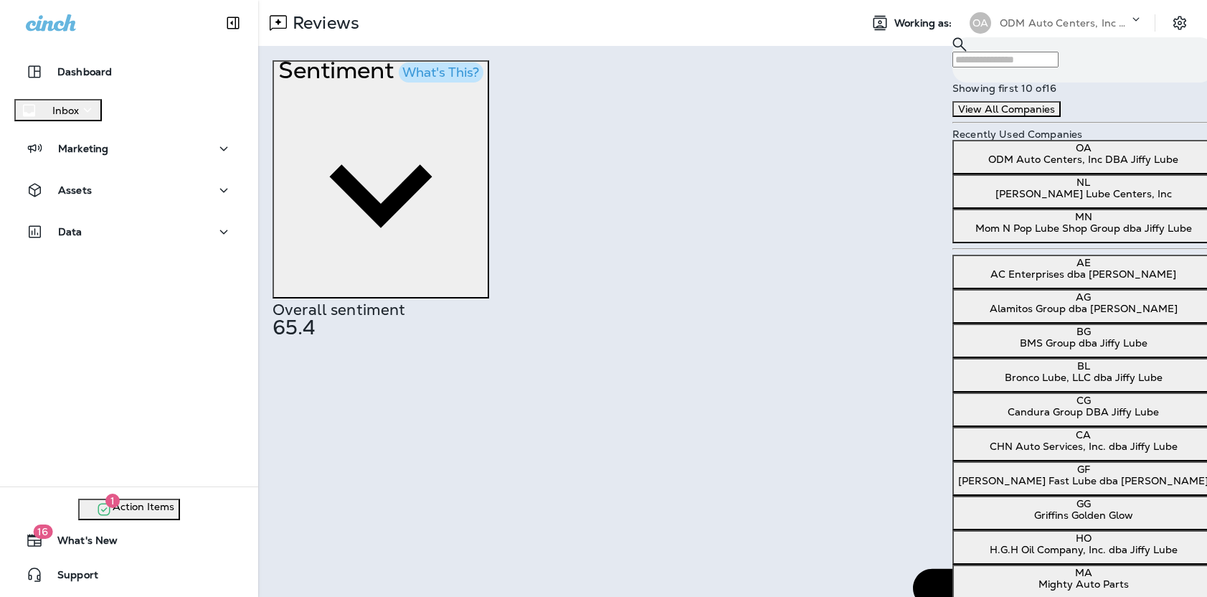
scroll to position [386, 0]
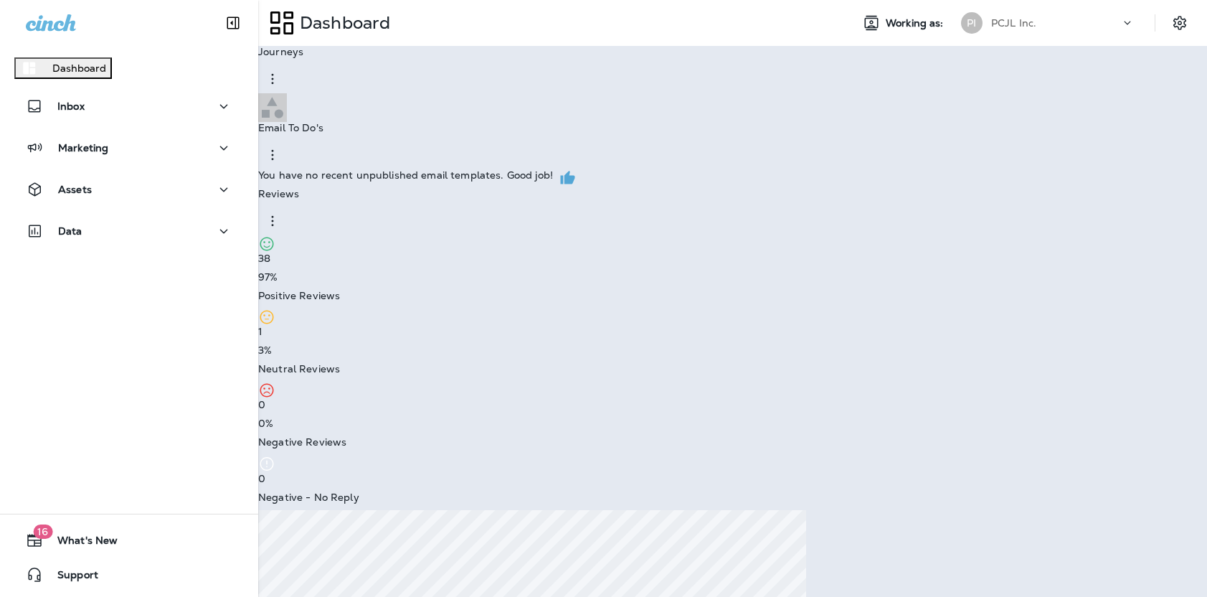
click at [75, 51] on p "Go to Reviews" at bounding box center [40, 44] width 69 height 11
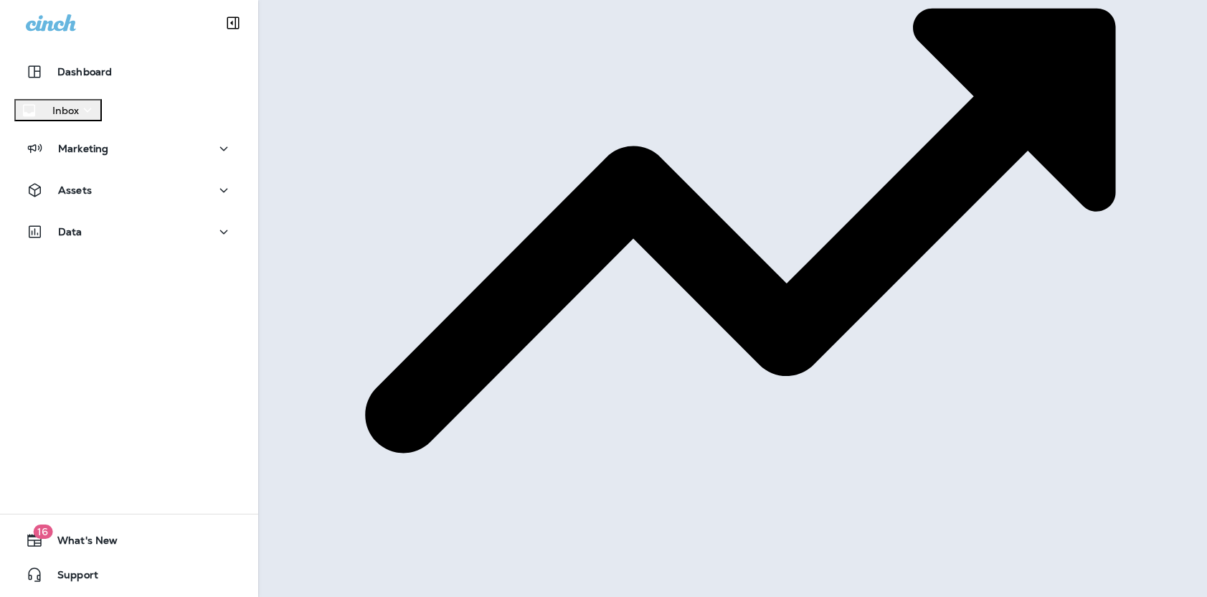
scroll to position [508, 0]
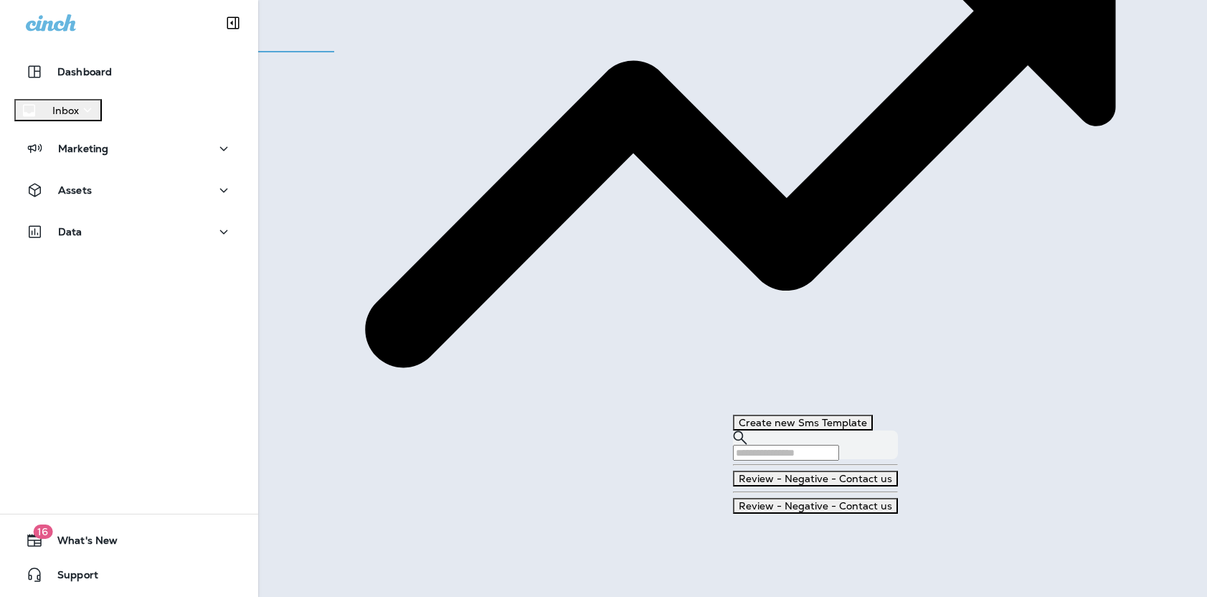
click at [885, 498] on button "Review - Negative - Contact us" at bounding box center [815, 506] width 165 height 16
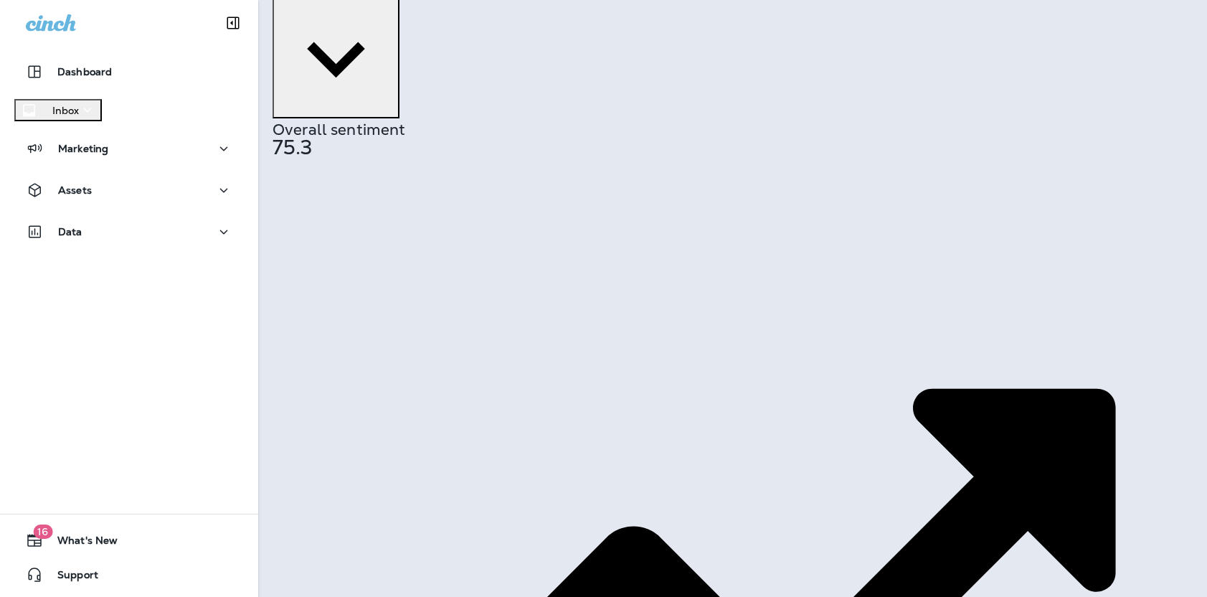
scroll to position [0, 0]
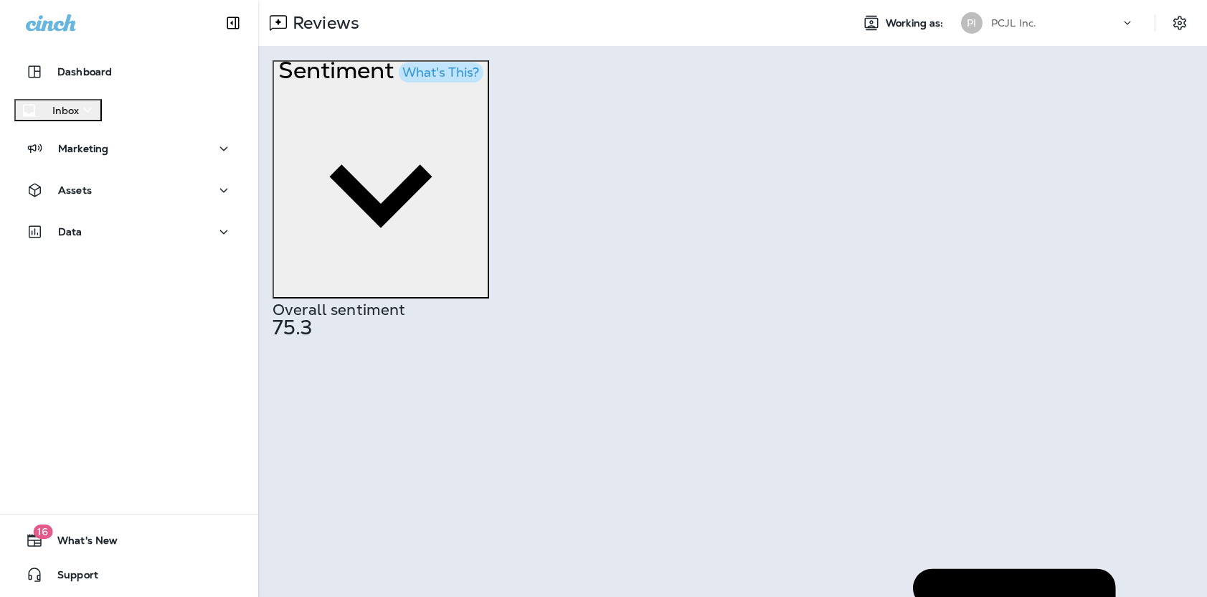
click at [954, 20] on div "PCJL Inc." at bounding box center [1055, 23] width 129 height 22
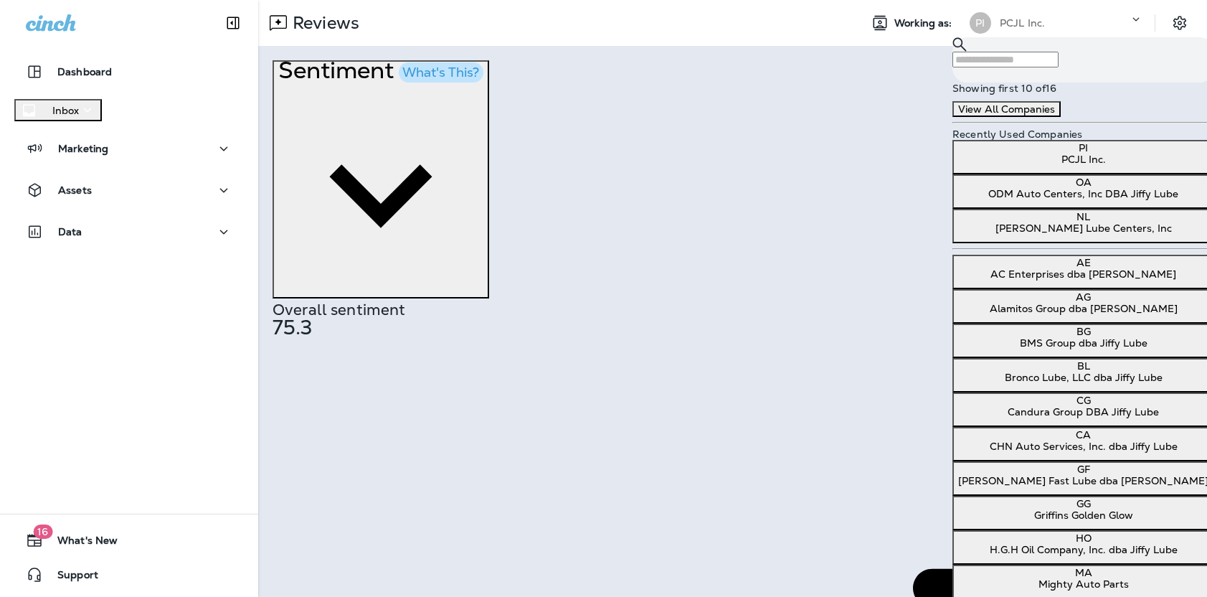
scroll to position [384, 0]
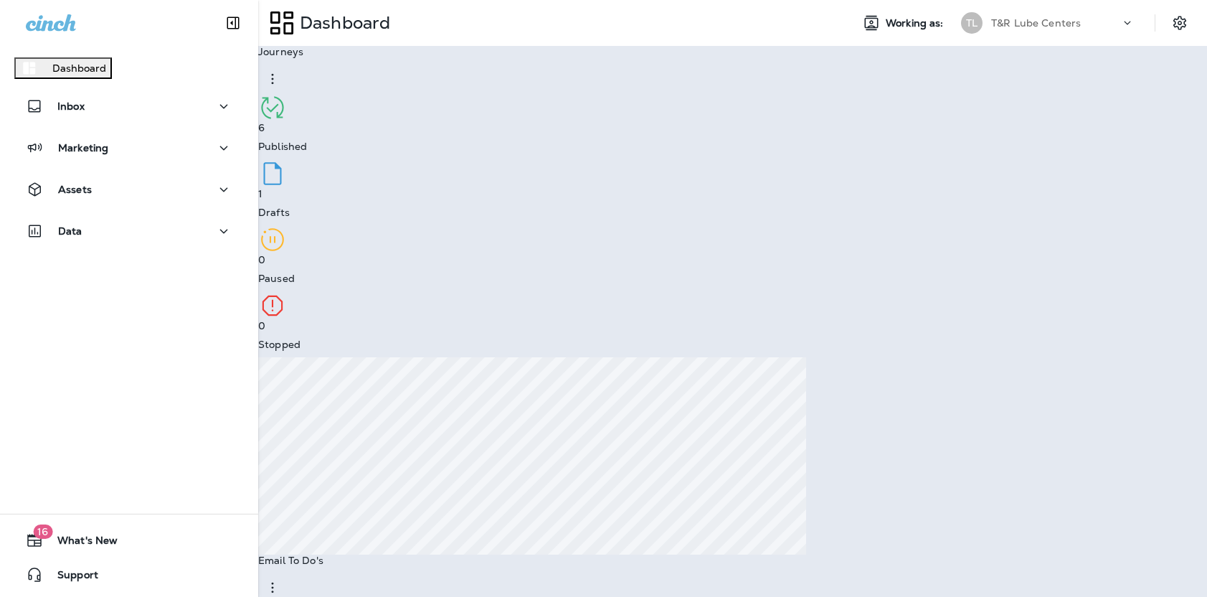
click at [80, 60] on button "Go to Reviews" at bounding box center [40, 48] width 80 height 23
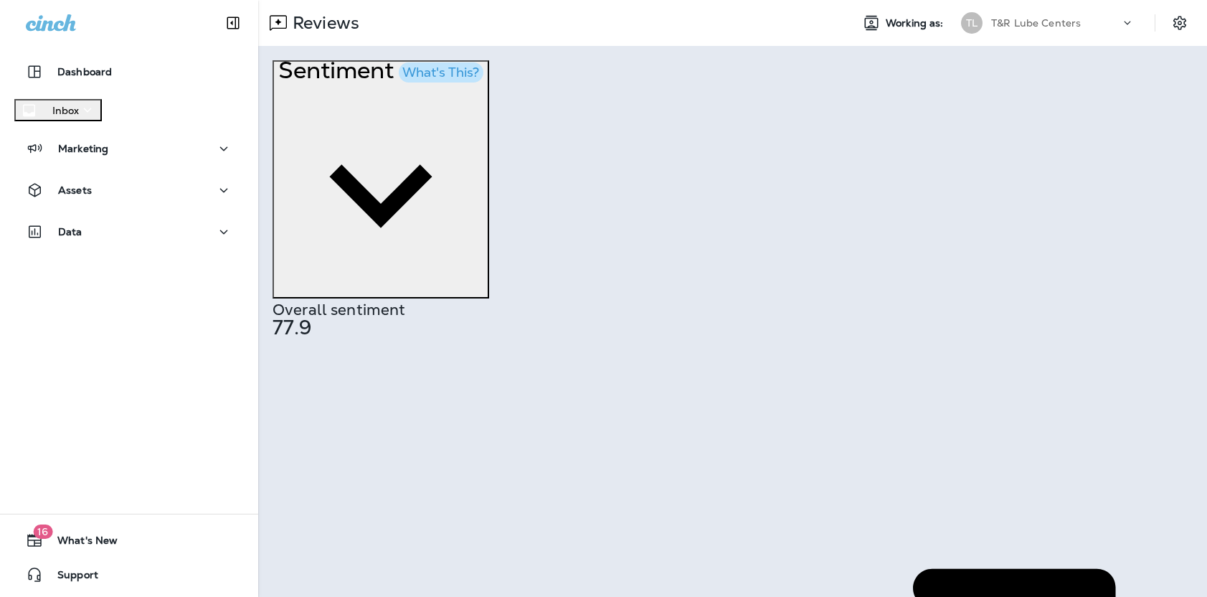
click at [954, 19] on p "T&R Lube Centers" at bounding box center [1036, 22] width 90 height 11
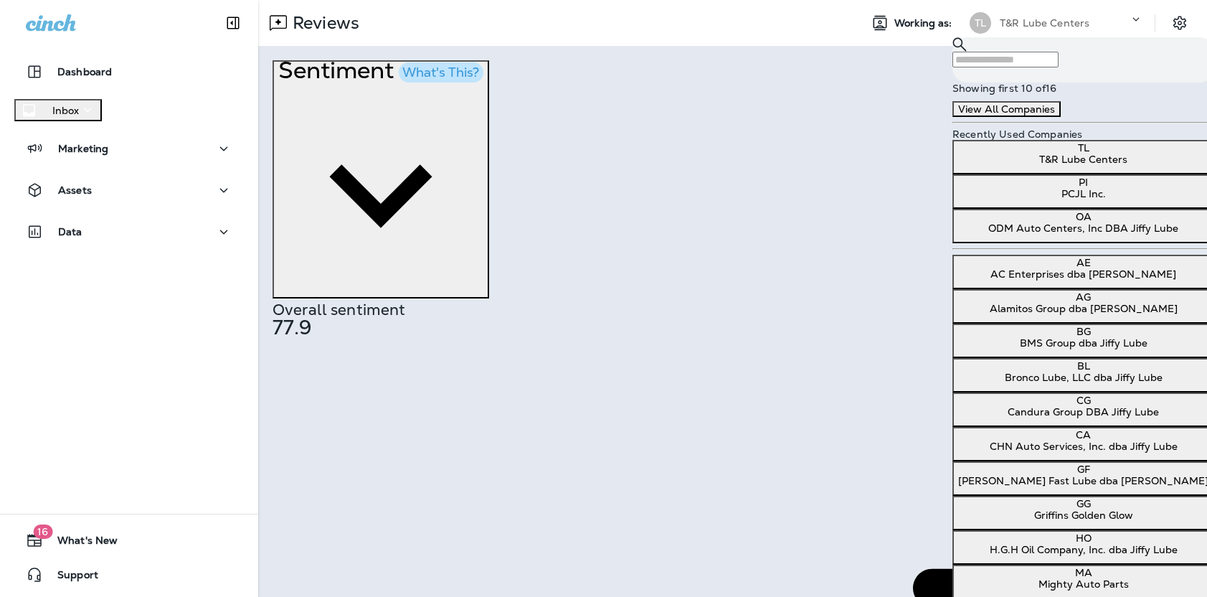
scroll to position [84, 0]
click at [954, 371] on p "Bronco Lube, LLC dba Jiffy Lube" at bounding box center [1083, 376] width 250 height 11
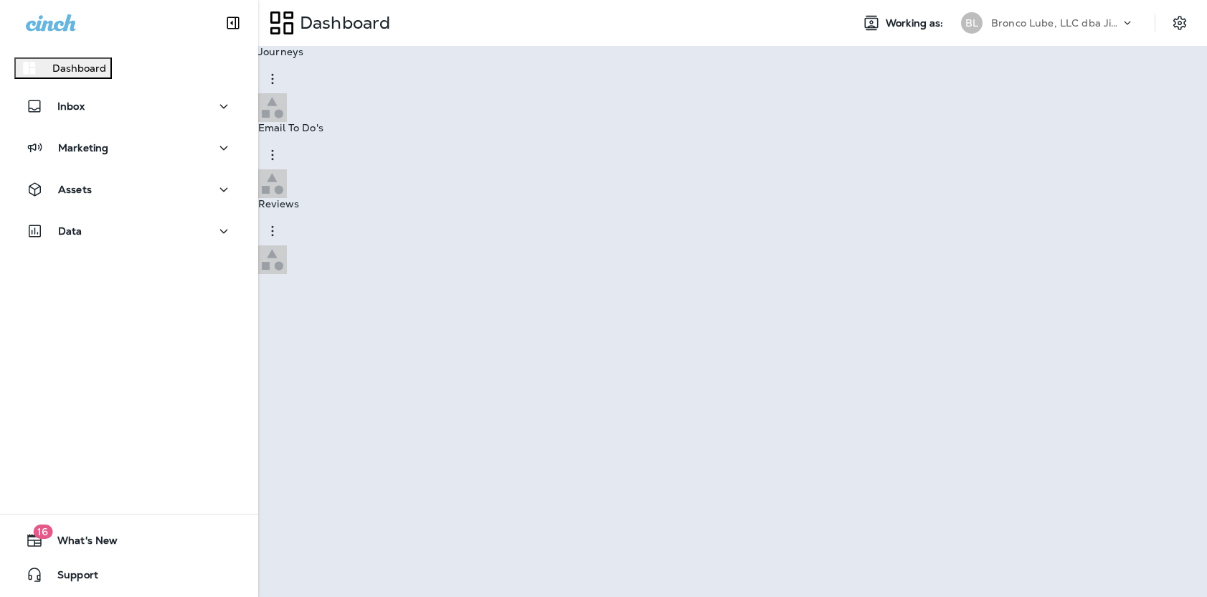
click at [75, 51] on p "Go to Reviews" at bounding box center [40, 44] width 69 height 11
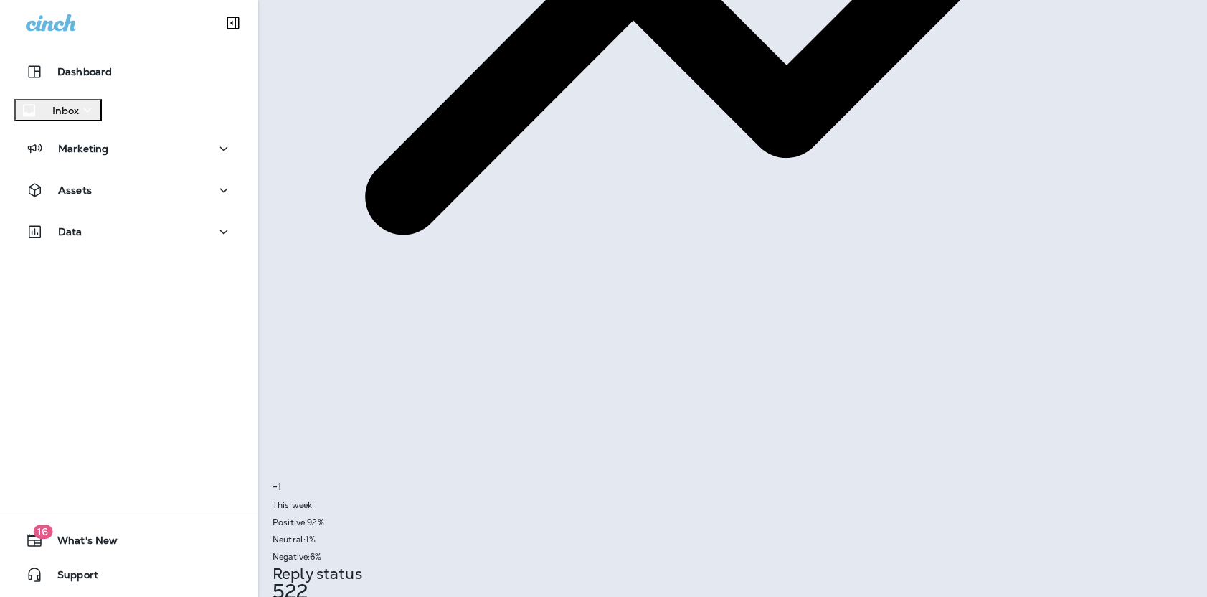
scroll to position [682, 0]
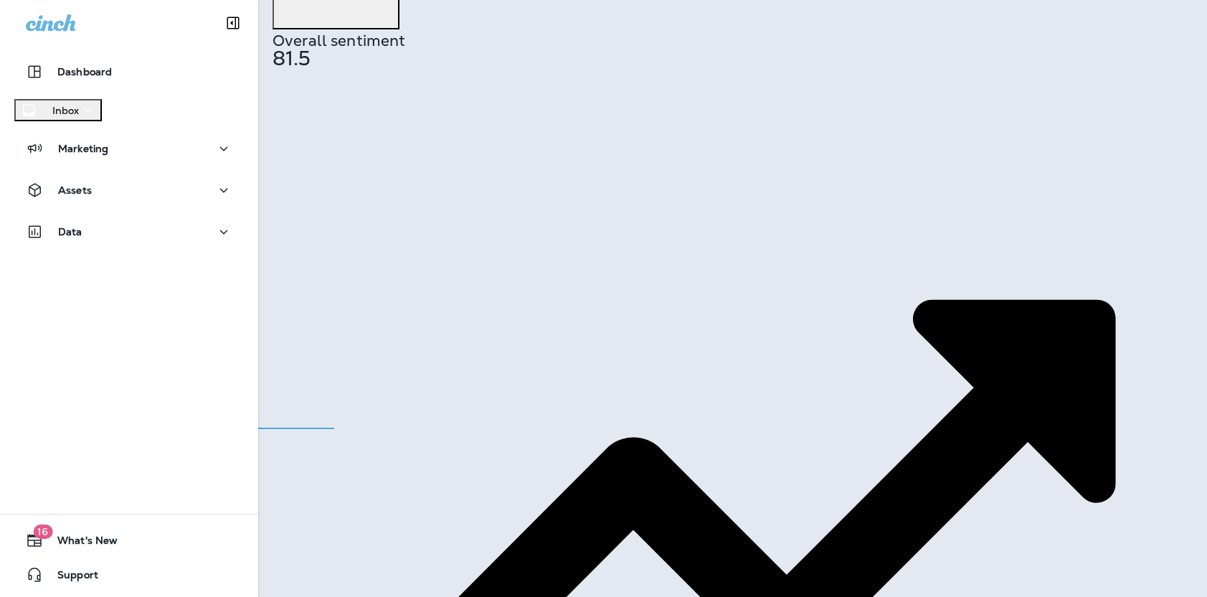
scroll to position [0, 0]
